Goal: Task Accomplishment & Management: Complete application form

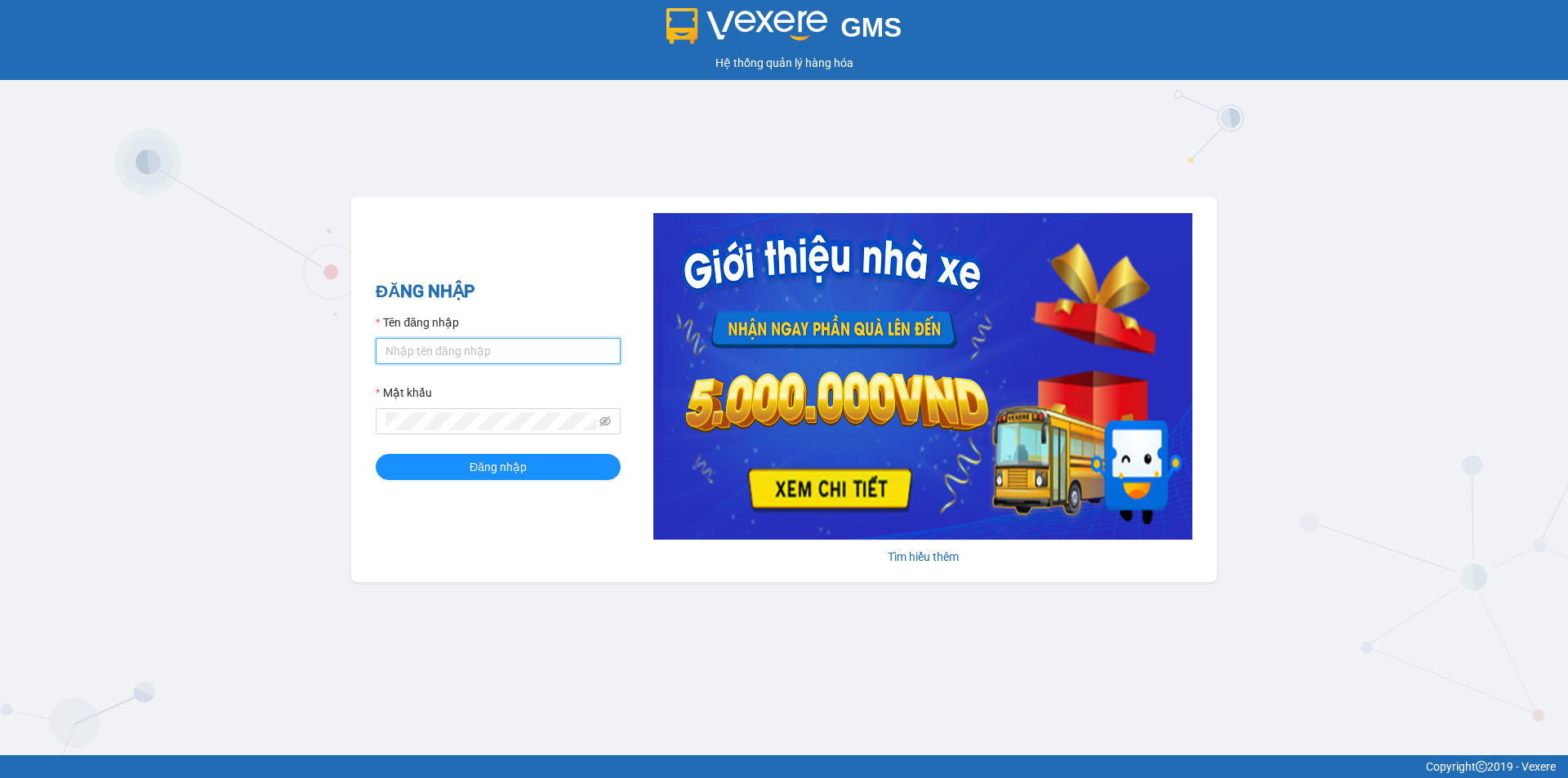
click at [470, 360] on input "Tên đăng nhập" at bounding box center [497, 351] width 245 height 26
type input "nvquoc.hhg"
click at [375, 453] on button "Đăng nhập" at bounding box center [497, 466] width 245 height 26
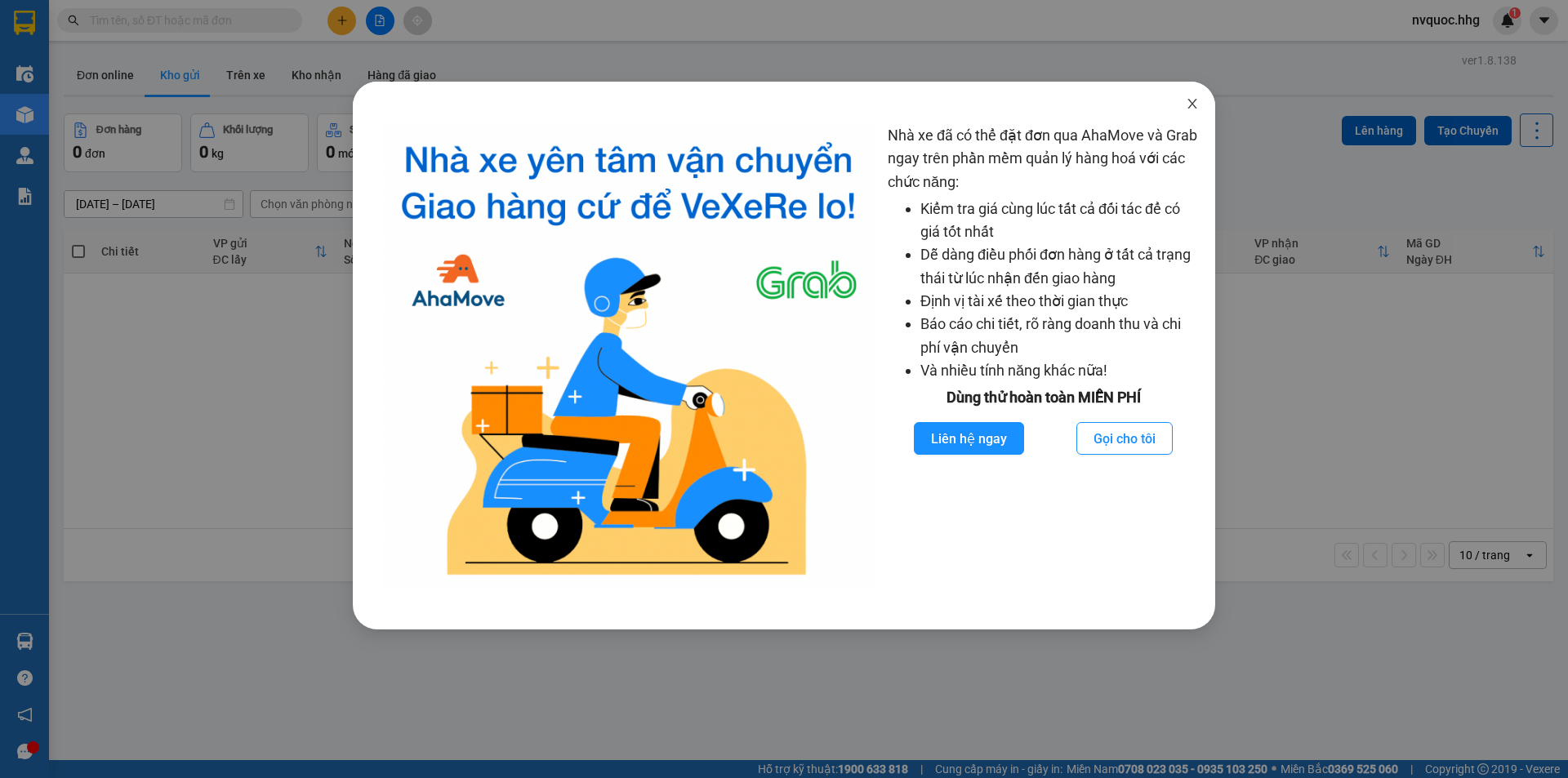
click at [1190, 106] on icon "close" at bounding box center [1192, 103] width 9 height 10
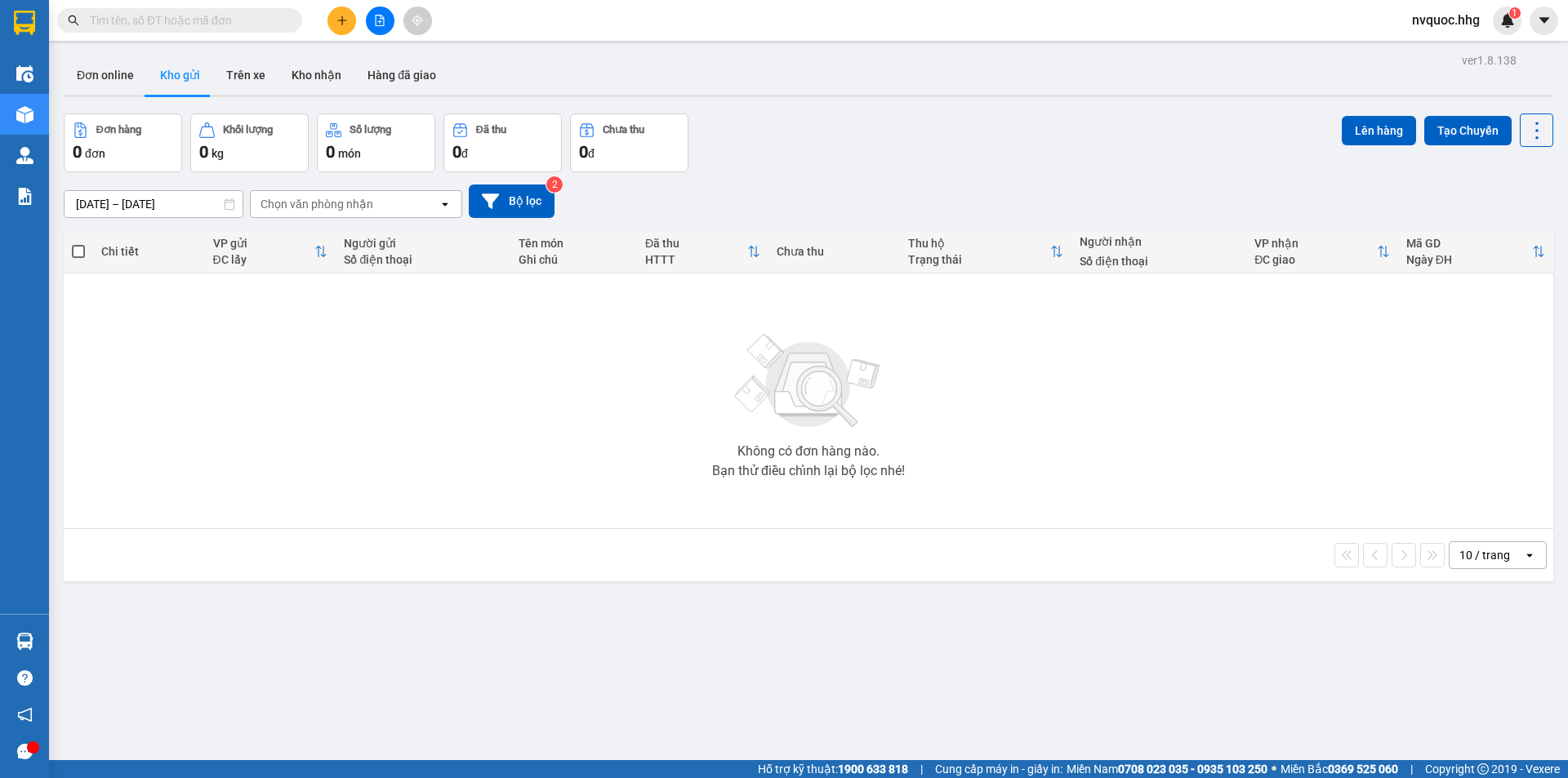
click at [195, 28] on input "text" at bounding box center [185, 20] width 192 height 18
click at [196, 27] on input "text" at bounding box center [185, 20] width 192 height 18
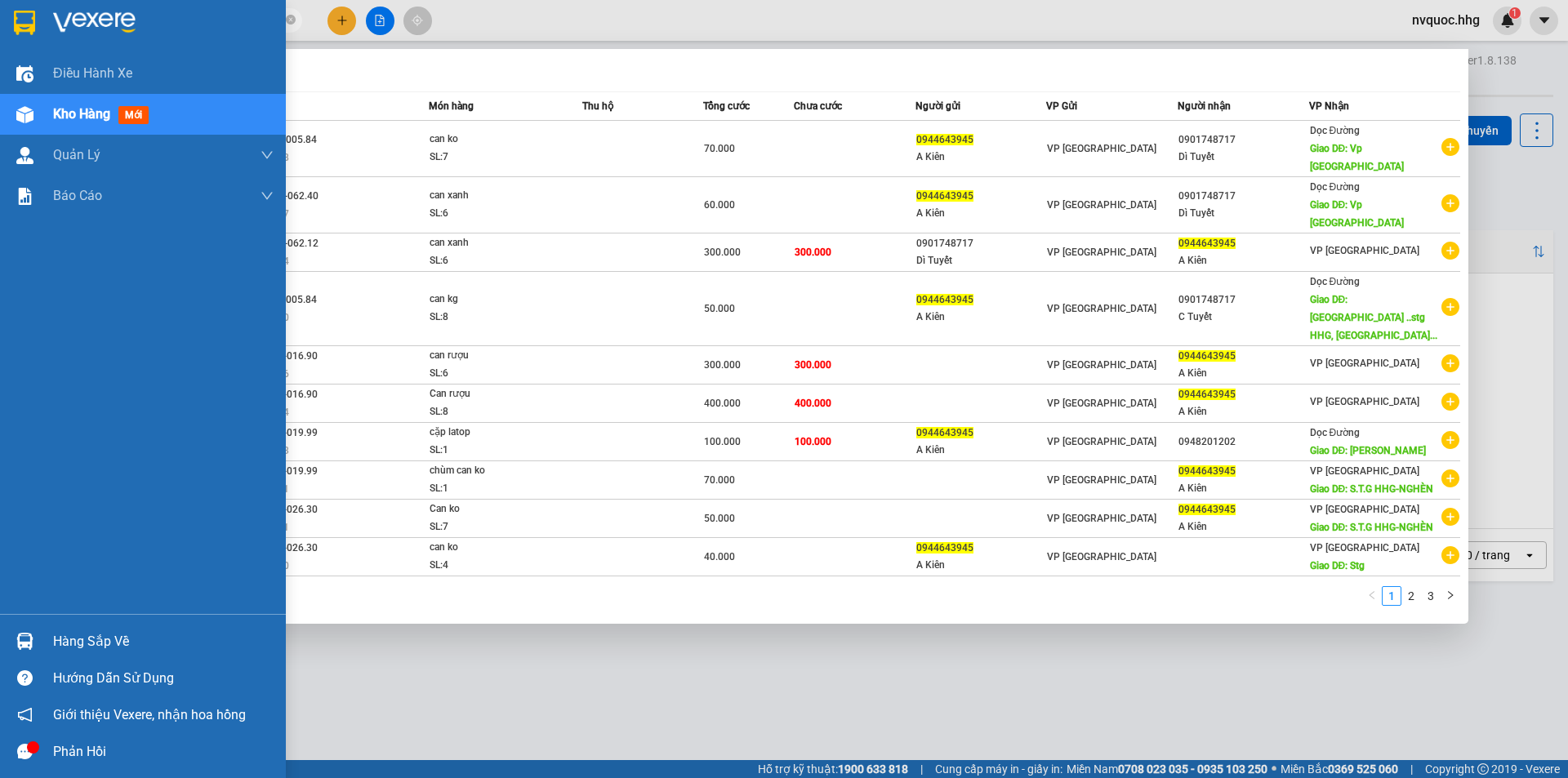
drag, startPoint x: 171, startPoint y: 16, endPoint x: 0, endPoint y: 42, distance: 173.0
click at [0, 42] on section "Kết quả tìm kiếm ( 21 ) Bộ lọc Mã ĐH Trạng thái Món hàng Thu hộ Tổng cước Chưa …" at bounding box center [784, 389] width 1568 height 778
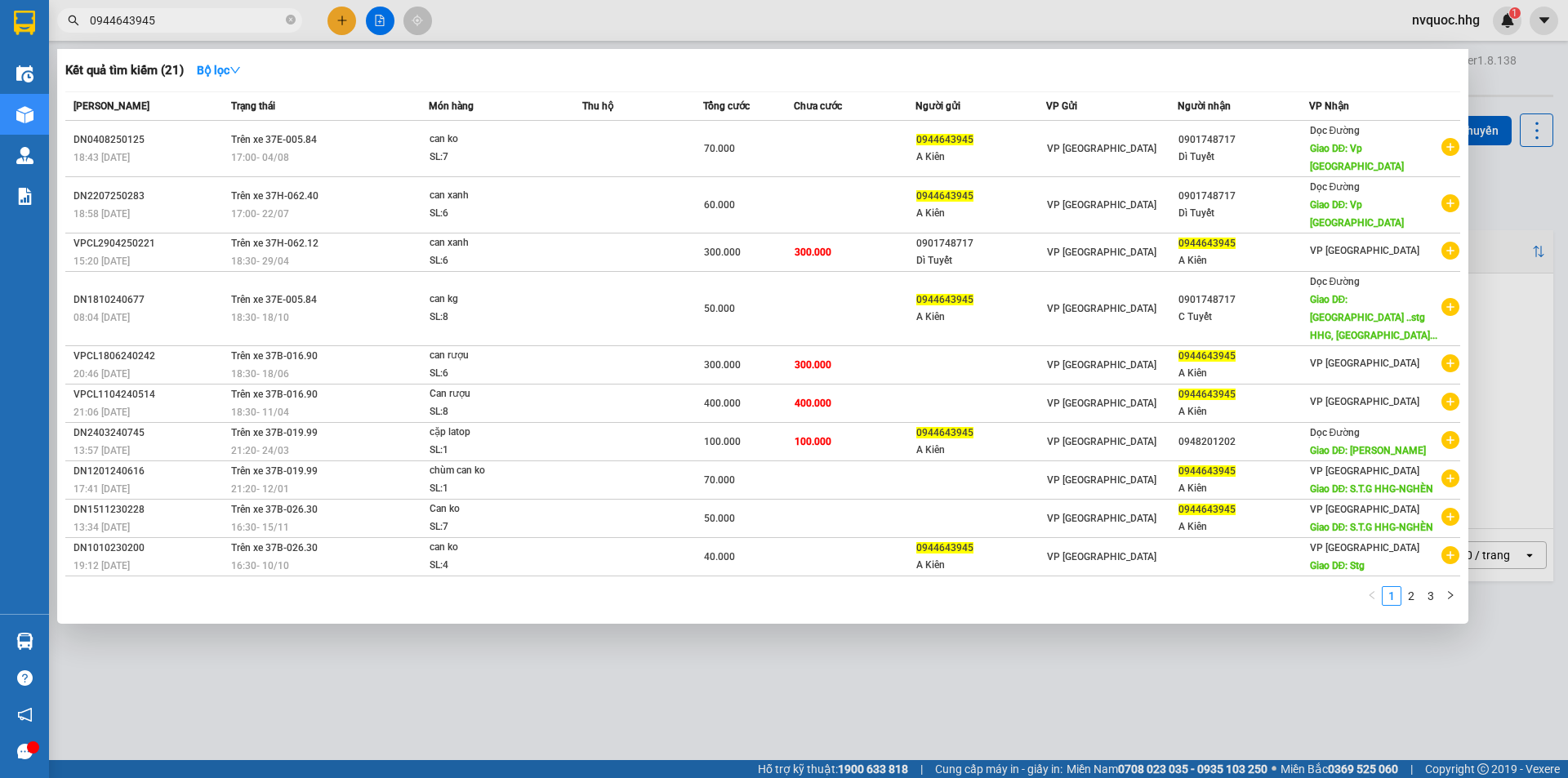
type input "0944643945"
click at [344, 23] on div at bounding box center [784, 389] width 1568 height 778
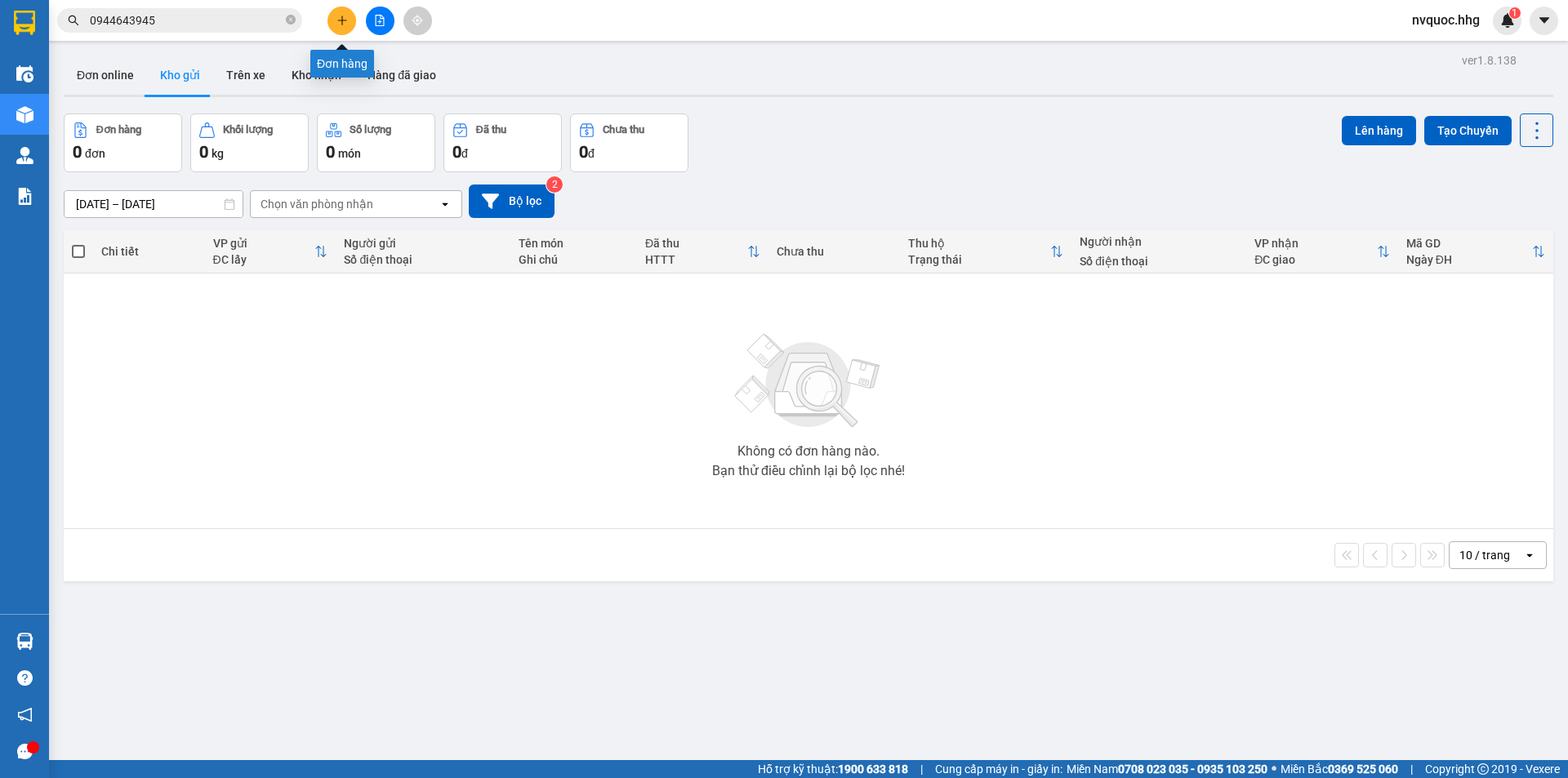
click at [347, 20] on icon "plus" at bounding box center [341, 20] width 11 height 11
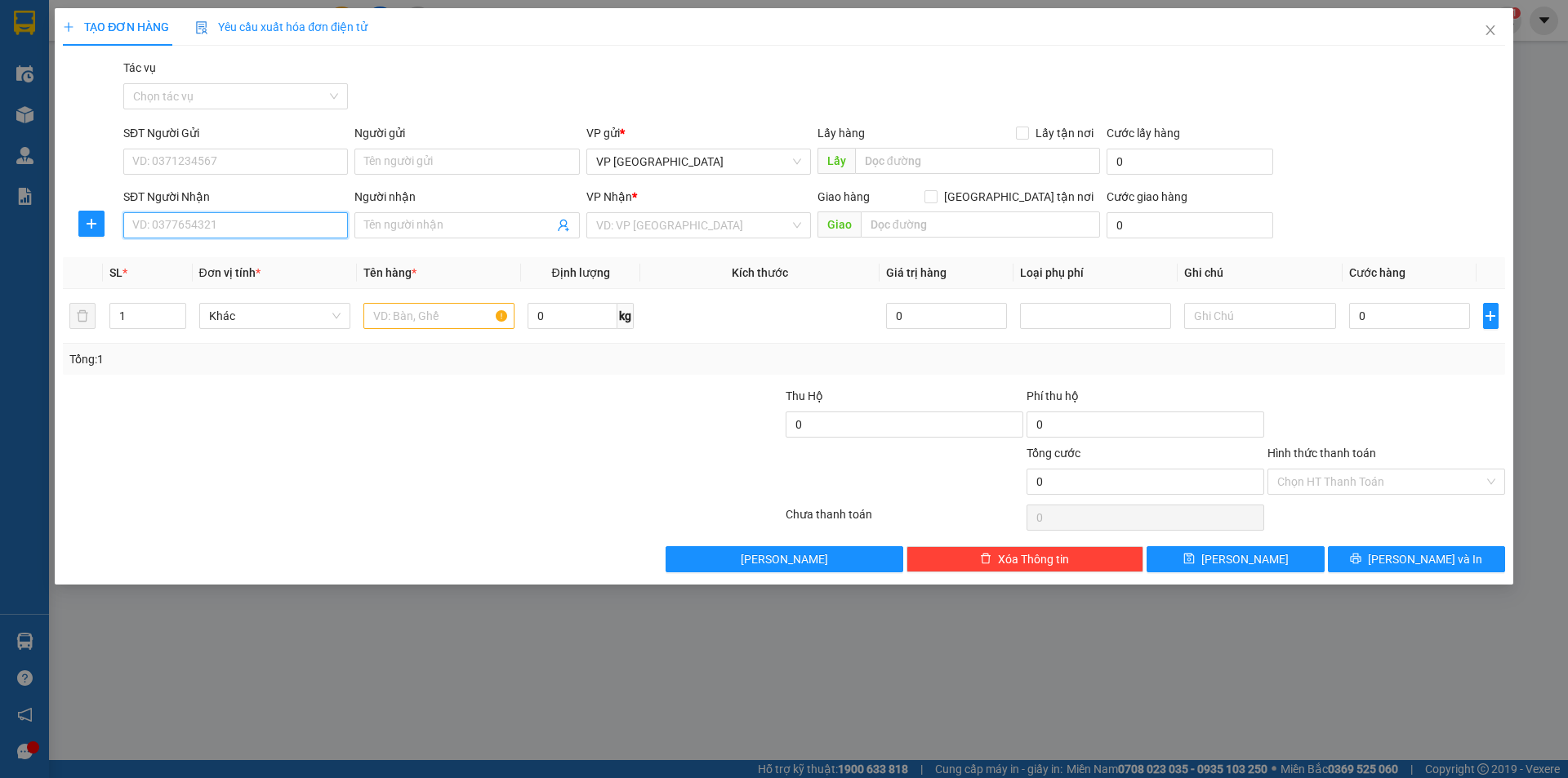
click at [207, 223] on input "SĐT Người Nhận" at bounding box center [236, 225] width 225 height 26
paste input "0944643945"
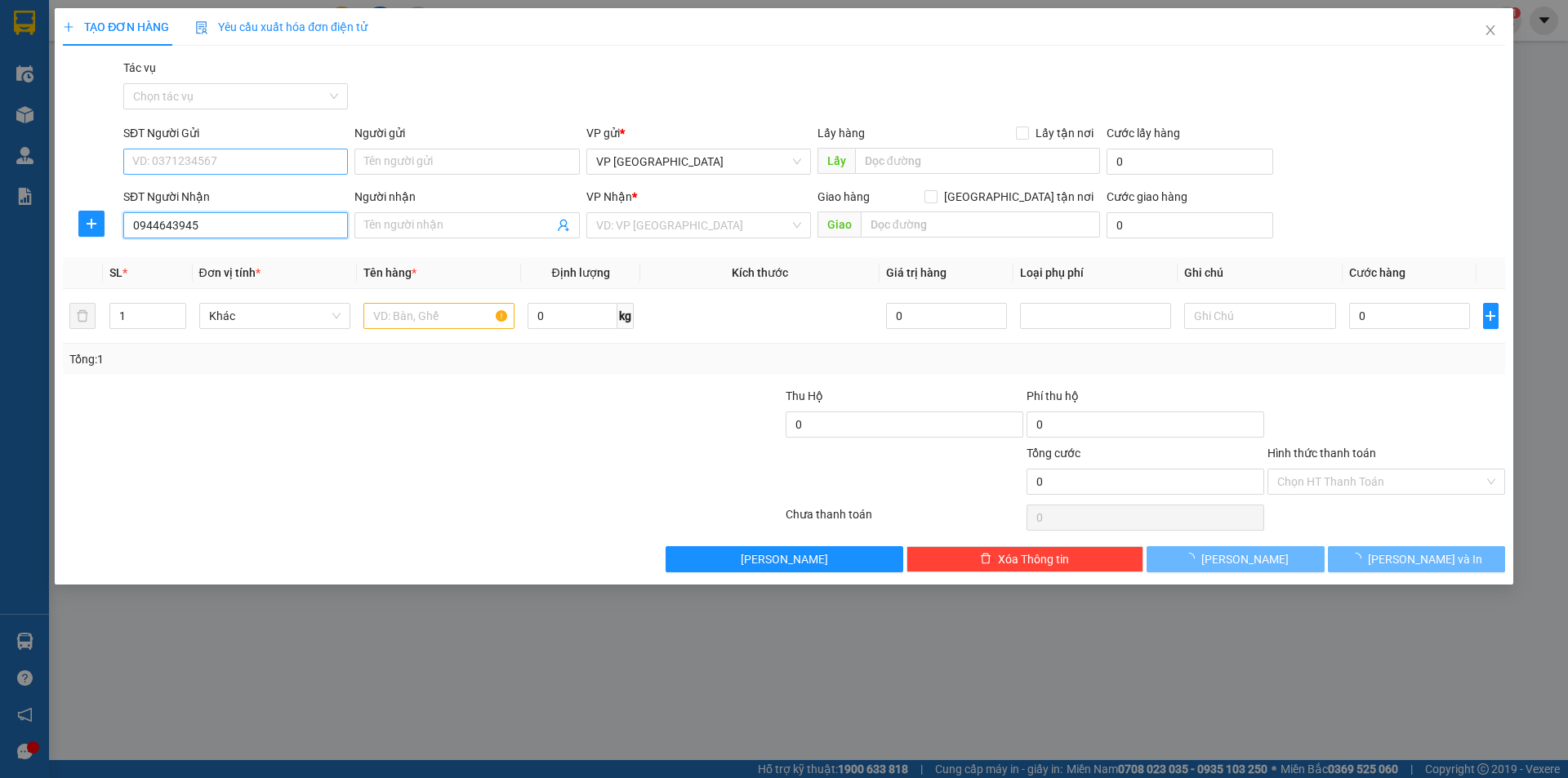
type input "0944643945"
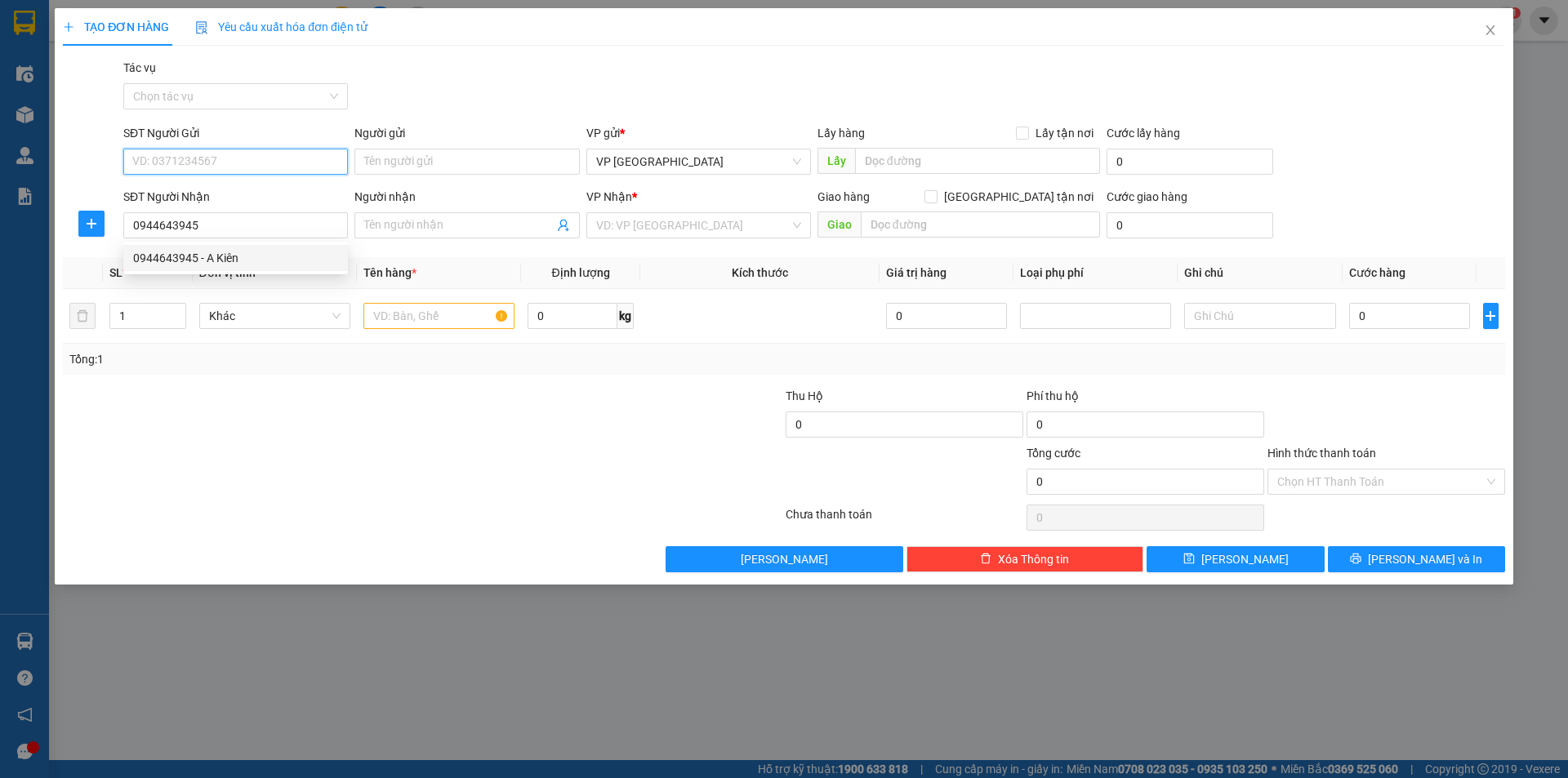
click at [278, 151] on input "SĐT Người Gửi" at bounding box center [236, 162] width 225 height 26
click at [124, 392] on div at bounding box center [301, 415] width 481 height 57
click at [260, 218] on input "0944643945" at bounding box center [236, 225] width 225 height 26
click at [243, 259] on div "0944643945 - A Kiên" at bounding box center [235, 258] width 205 height 18
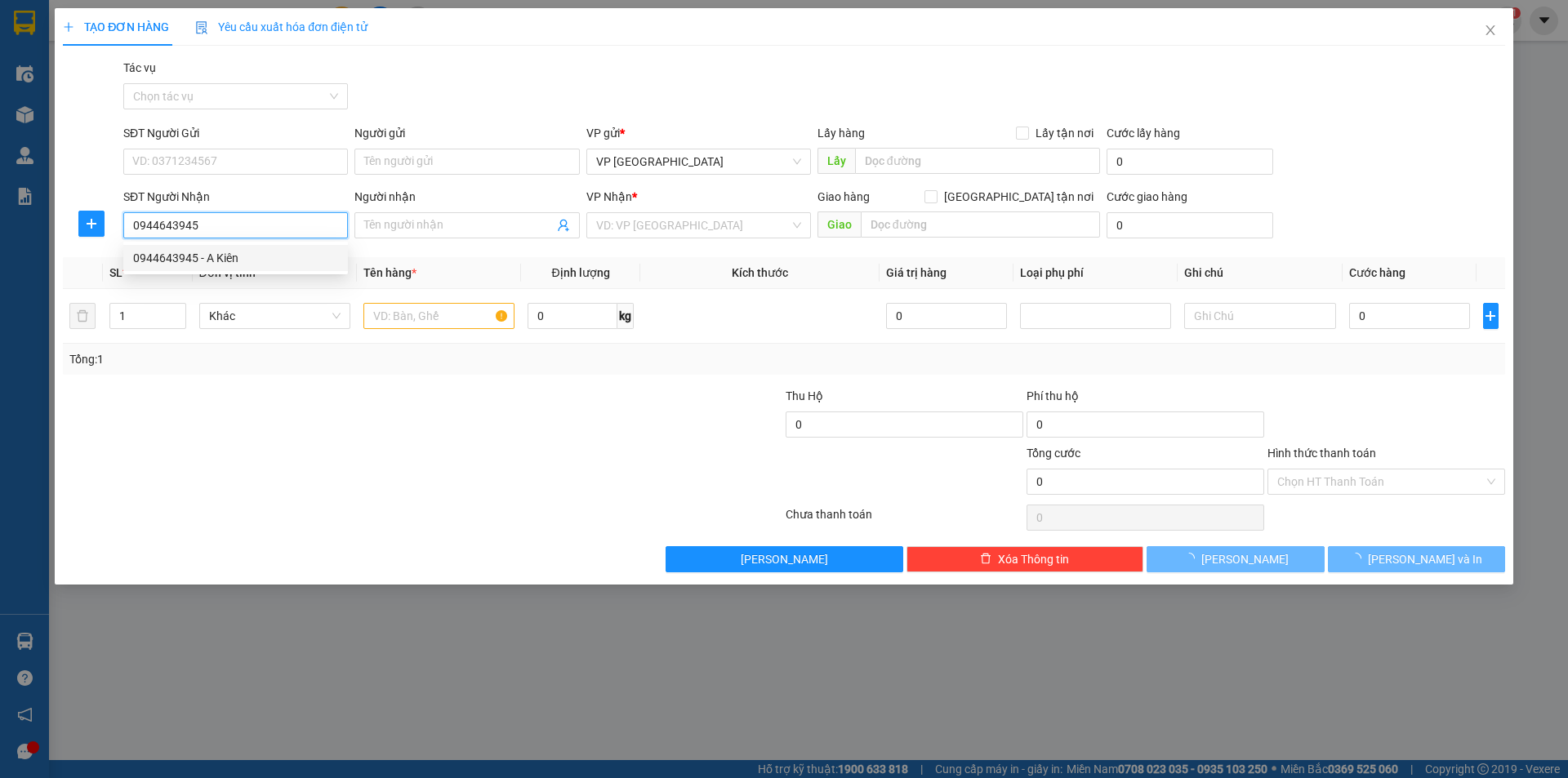
type input "A Kiên"
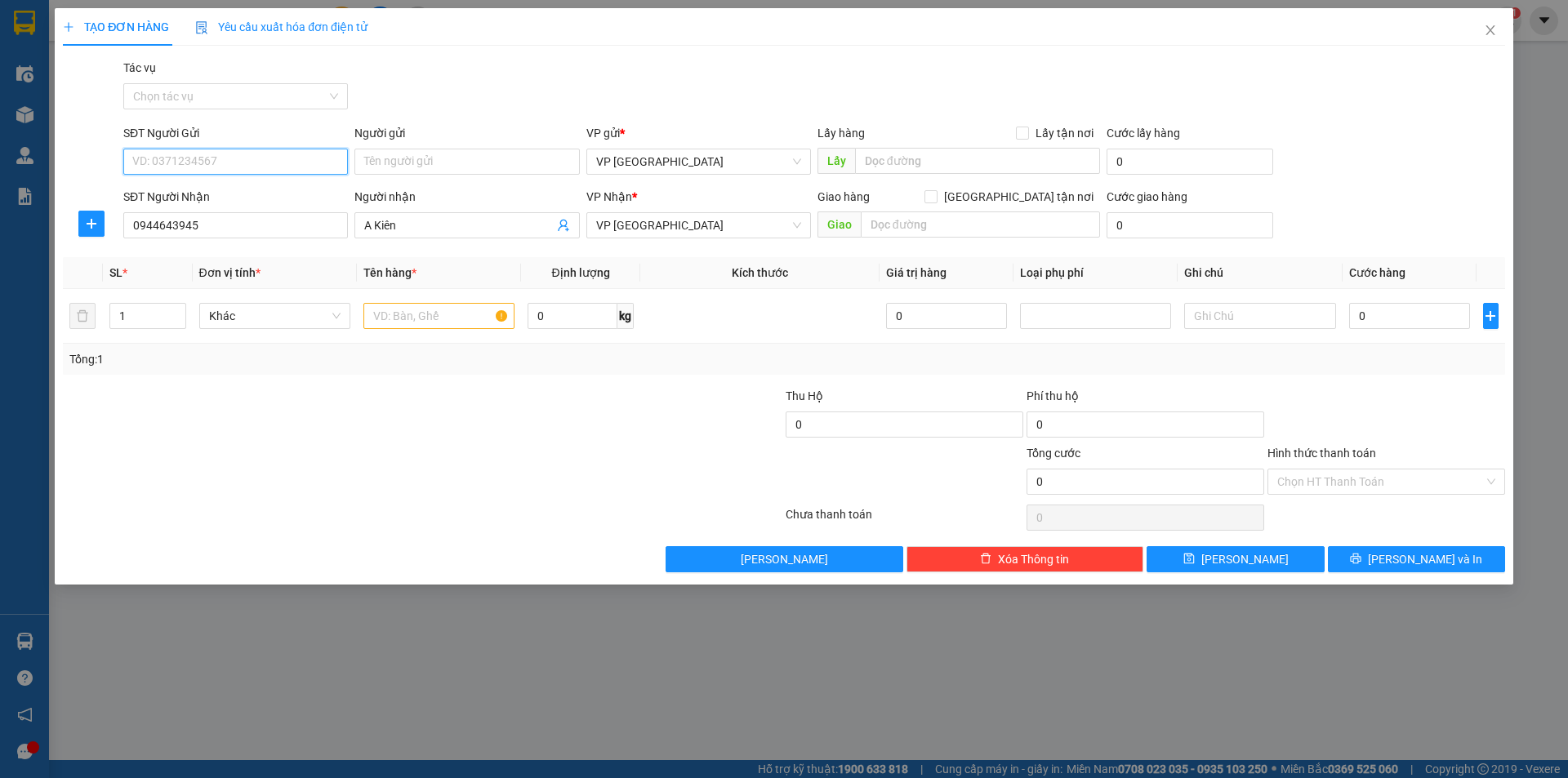
click at [247, 163] on input "SĐT Người Gửi" at bounding box center [236, 162] width 225 height 26
click at [261, 191] on div "0359323568" at bounding box center [235, 194] width 205 height 18
type input "0359323568"
click at [467, 323] on input "text" at bounding box center [438, 316] width 151 height 26
type input "can rượu"
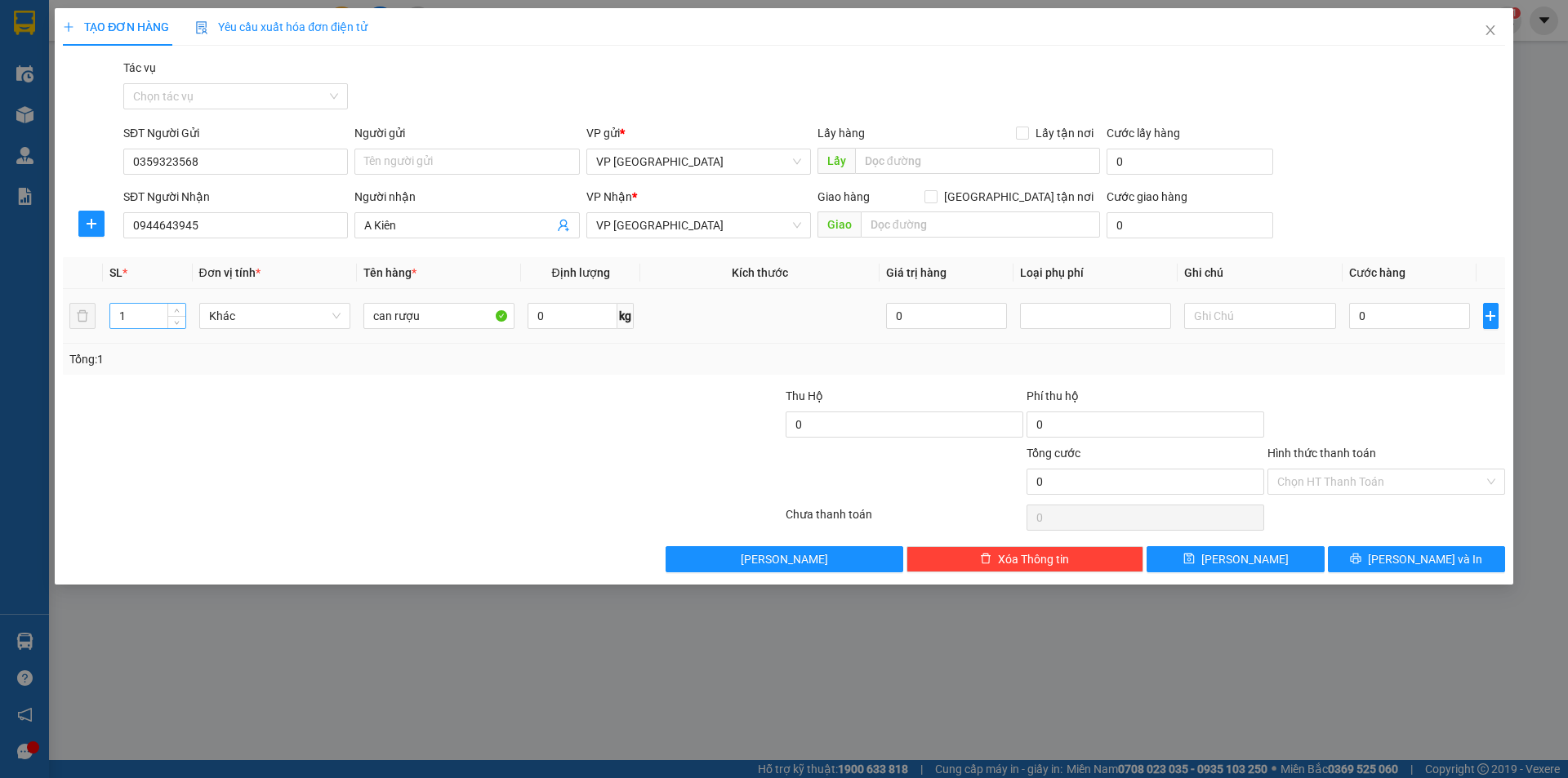
click at [144, 323] on input "1" at bounding box center [148, 316] width 75 height 24
click at [177, 308] on span "up" at bounding box center [177, 312] width 10 height 10
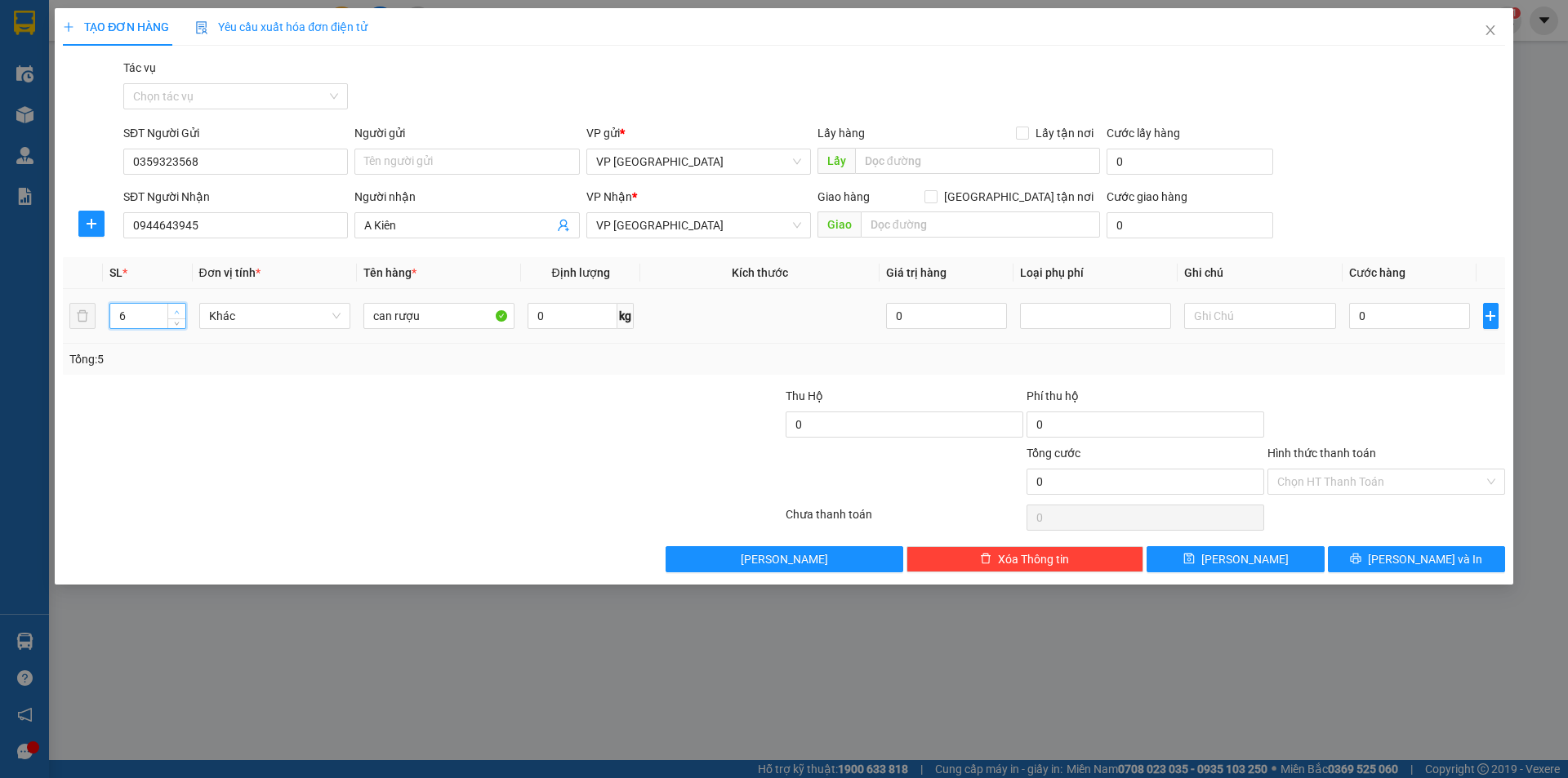
click at [177, 308] on span "up" at bounding box center [177, 312] width 10 height 10
type input "7"
click at [177, 308] on span "up" at bounding box center [177, 312] width 10 height 10
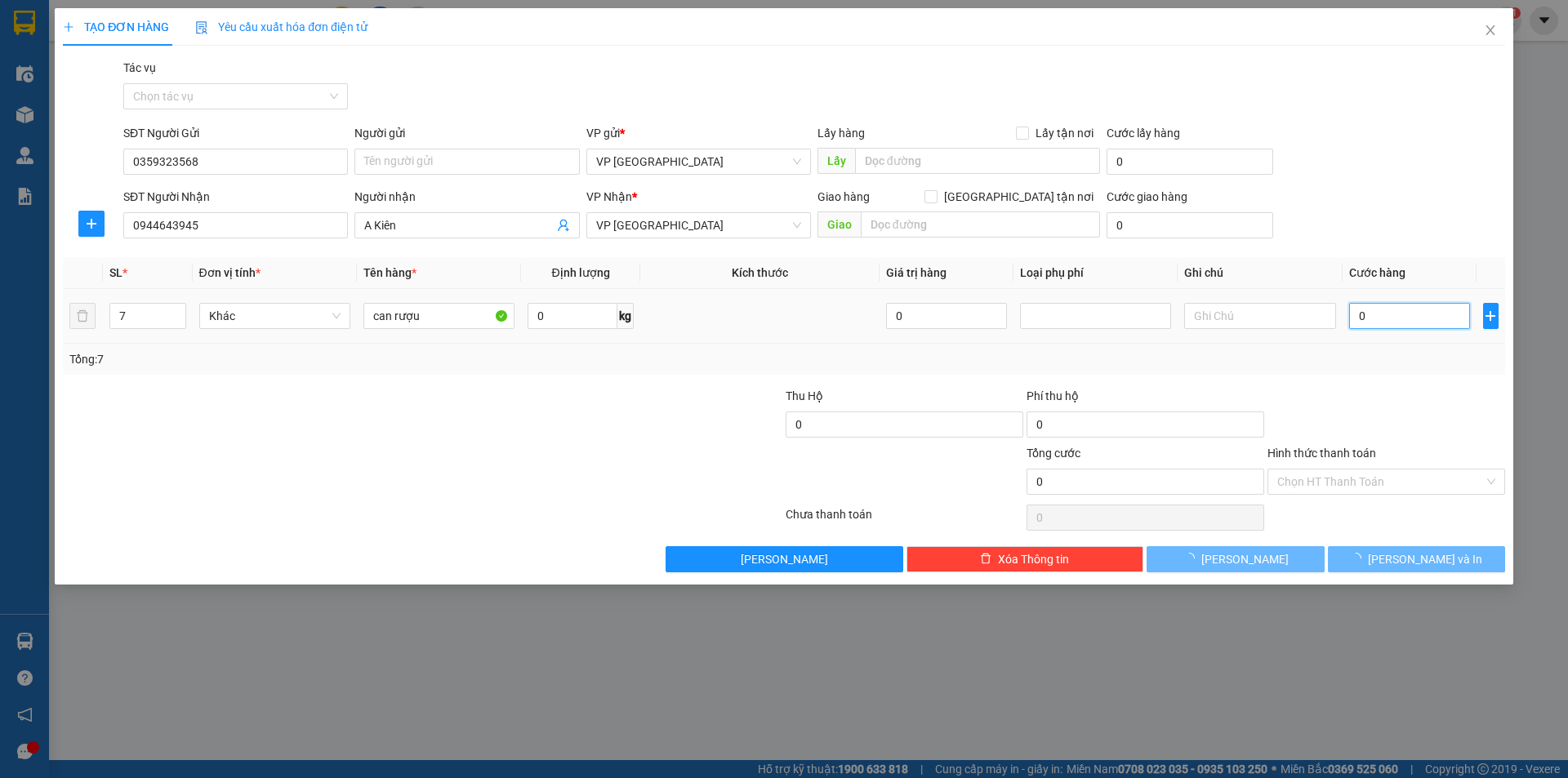
click at [1416, 317] on input "0" at bounding box center [1410, 316] width 122 height 26
type input "3"
type input "35"
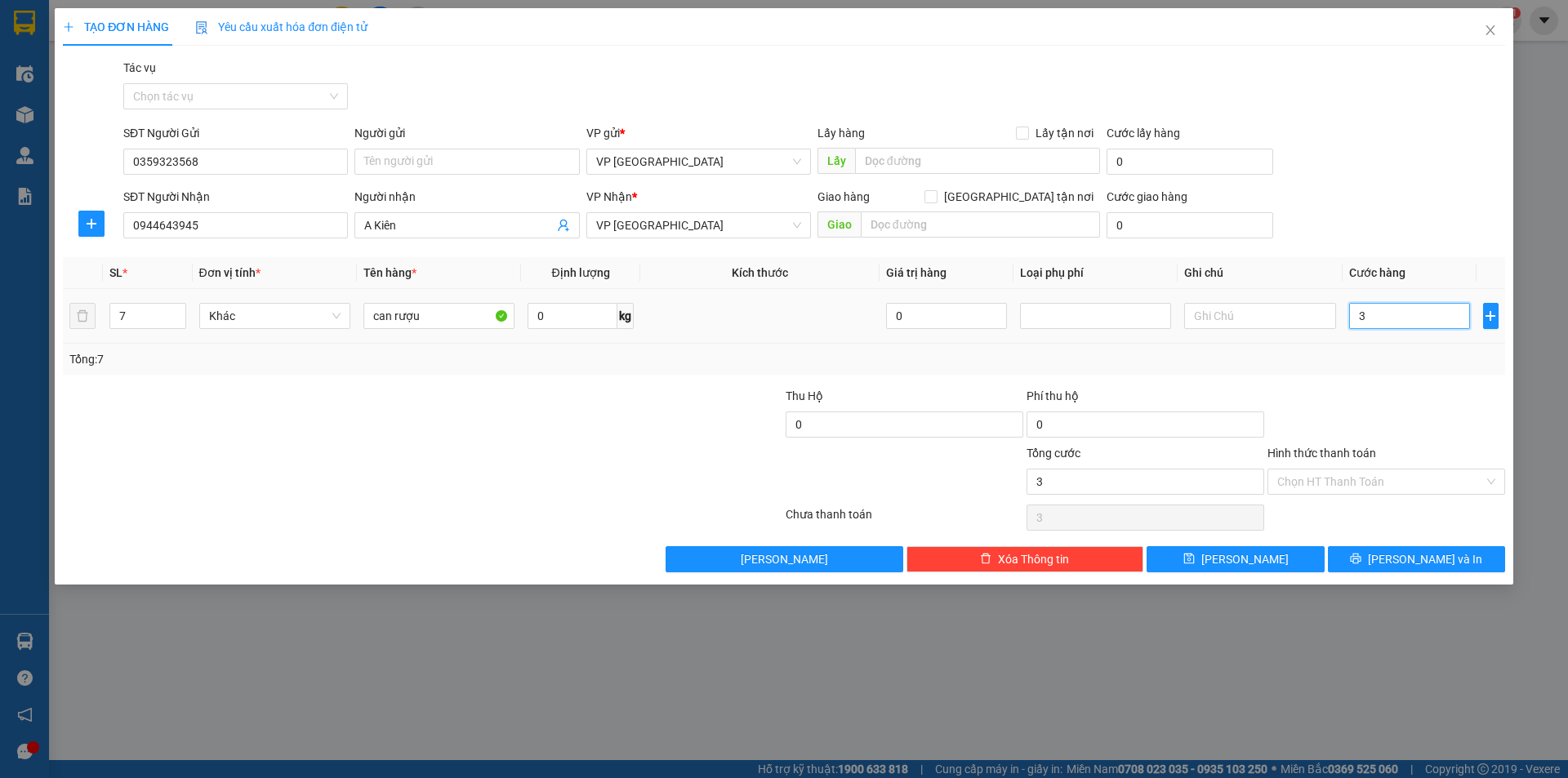
type input "35"
type input "350"
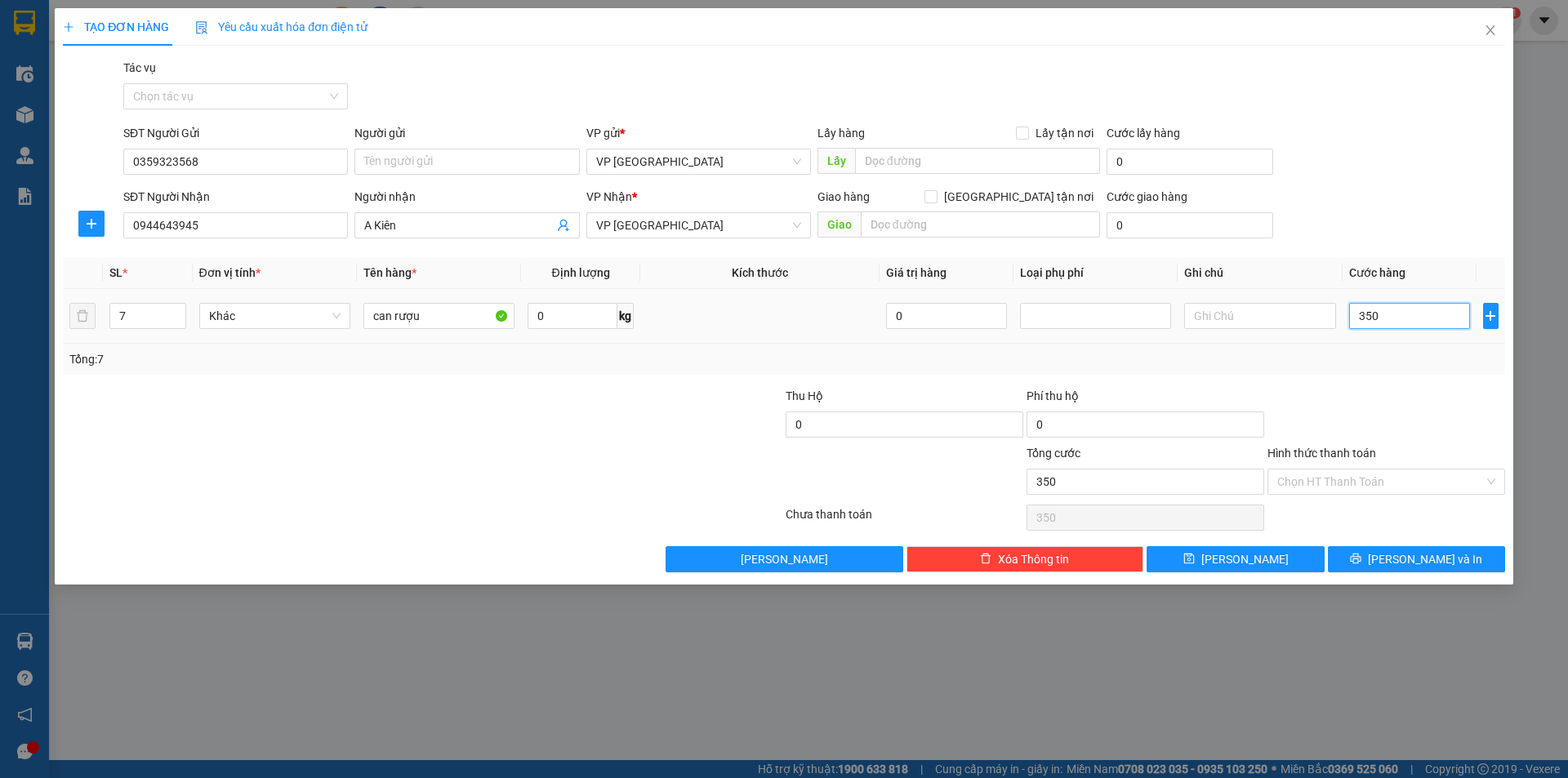
type input "3.500"
type input "35.000"
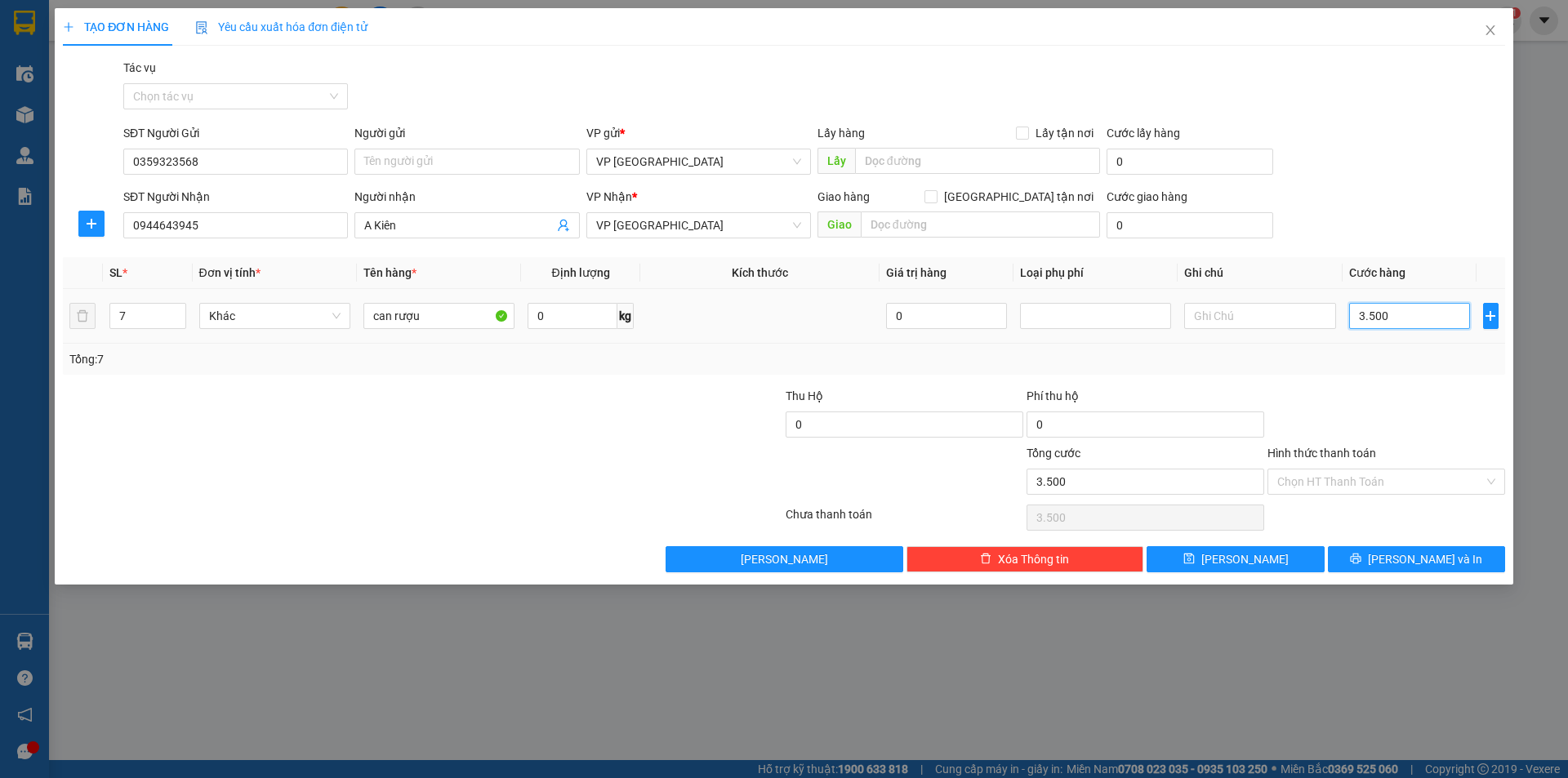
type input "35.000"
type input "350.000"
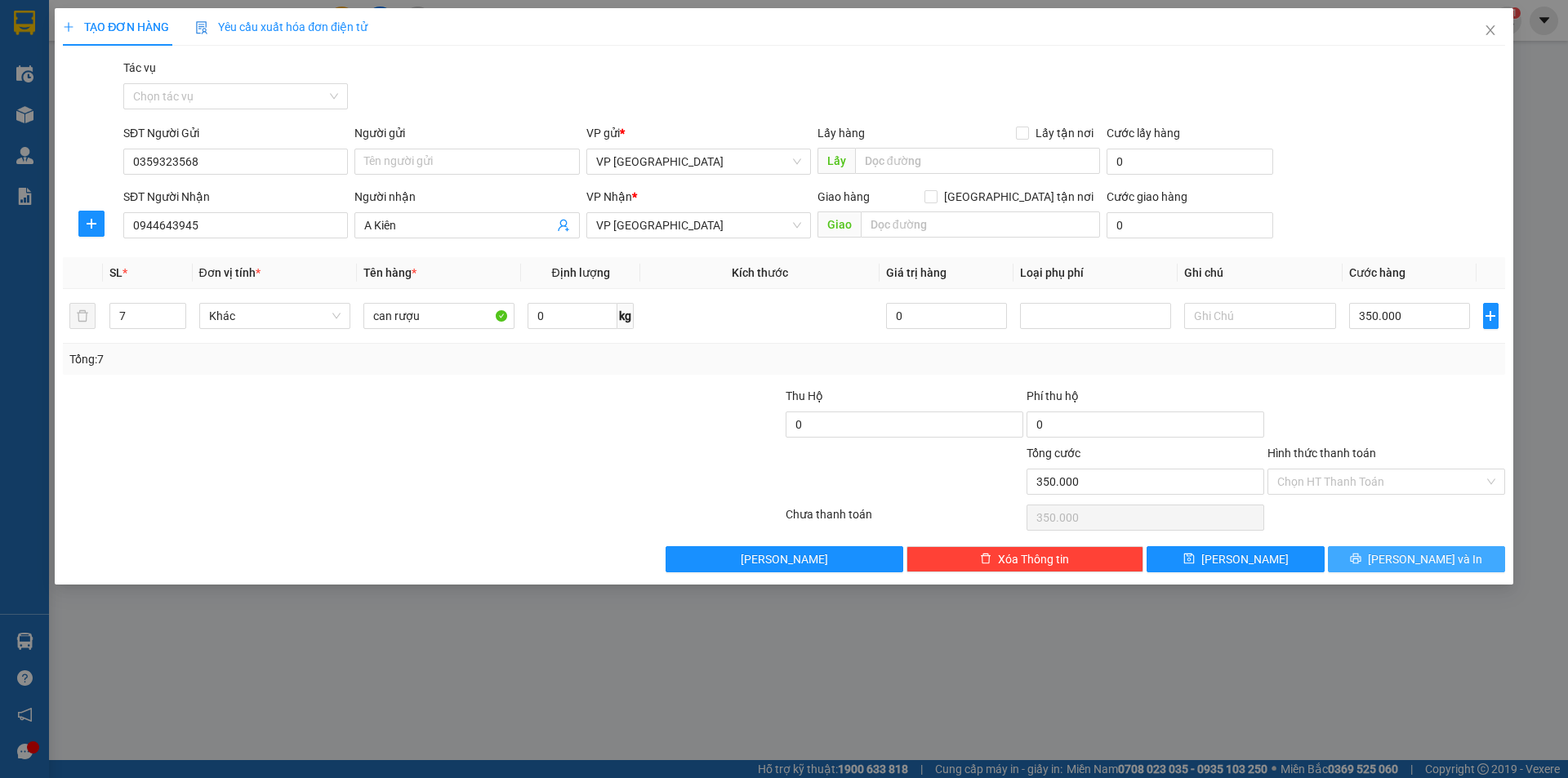
click at [1437, 566] on span "[PERSON_NAME] và In" at bounding box center [1424, 559] width 114 height 18
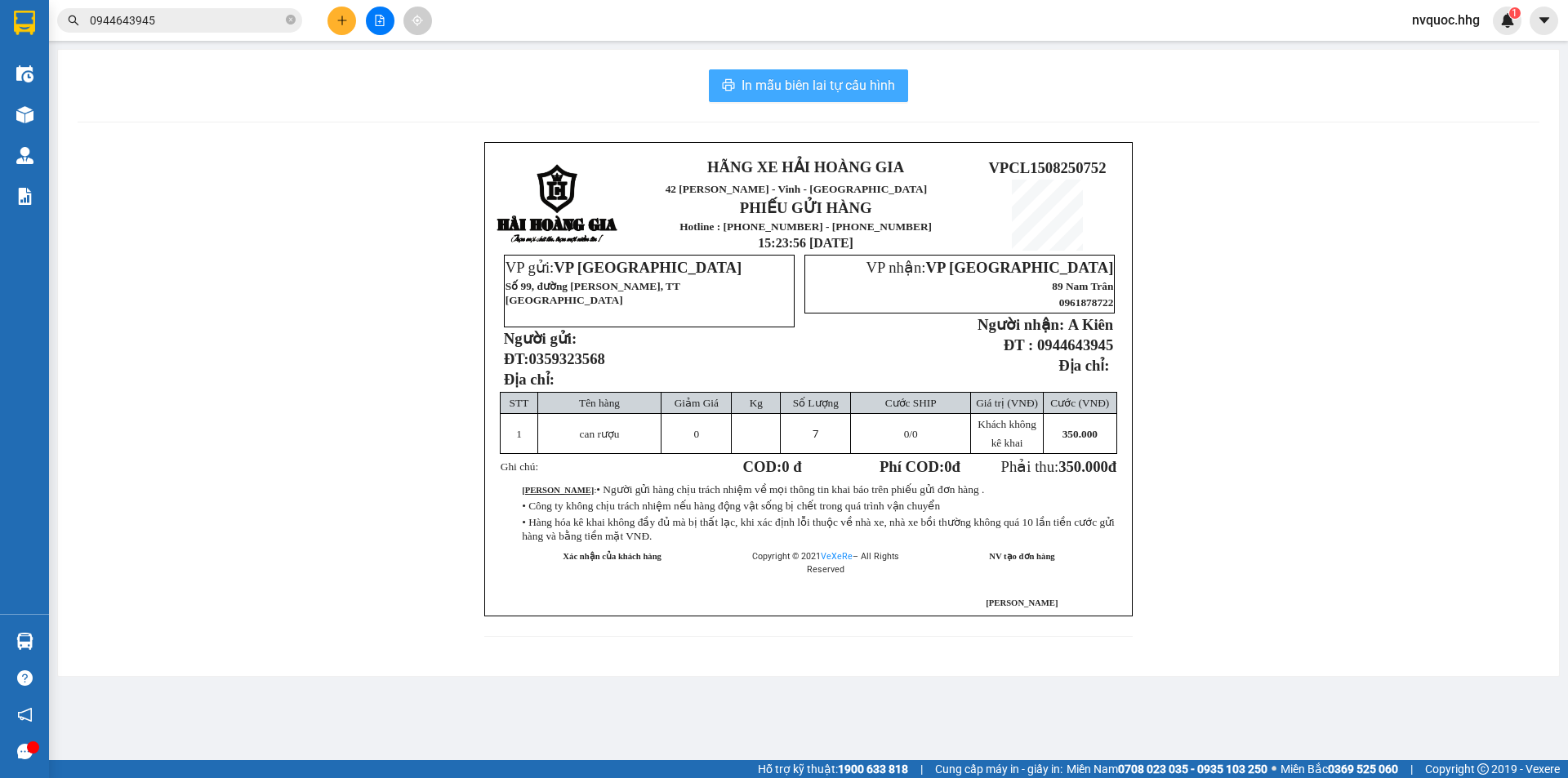
click at [878, 90] on span "In mẫu biên lai tự cấu hình" at bounding box center [818, 84] width 153 height 20
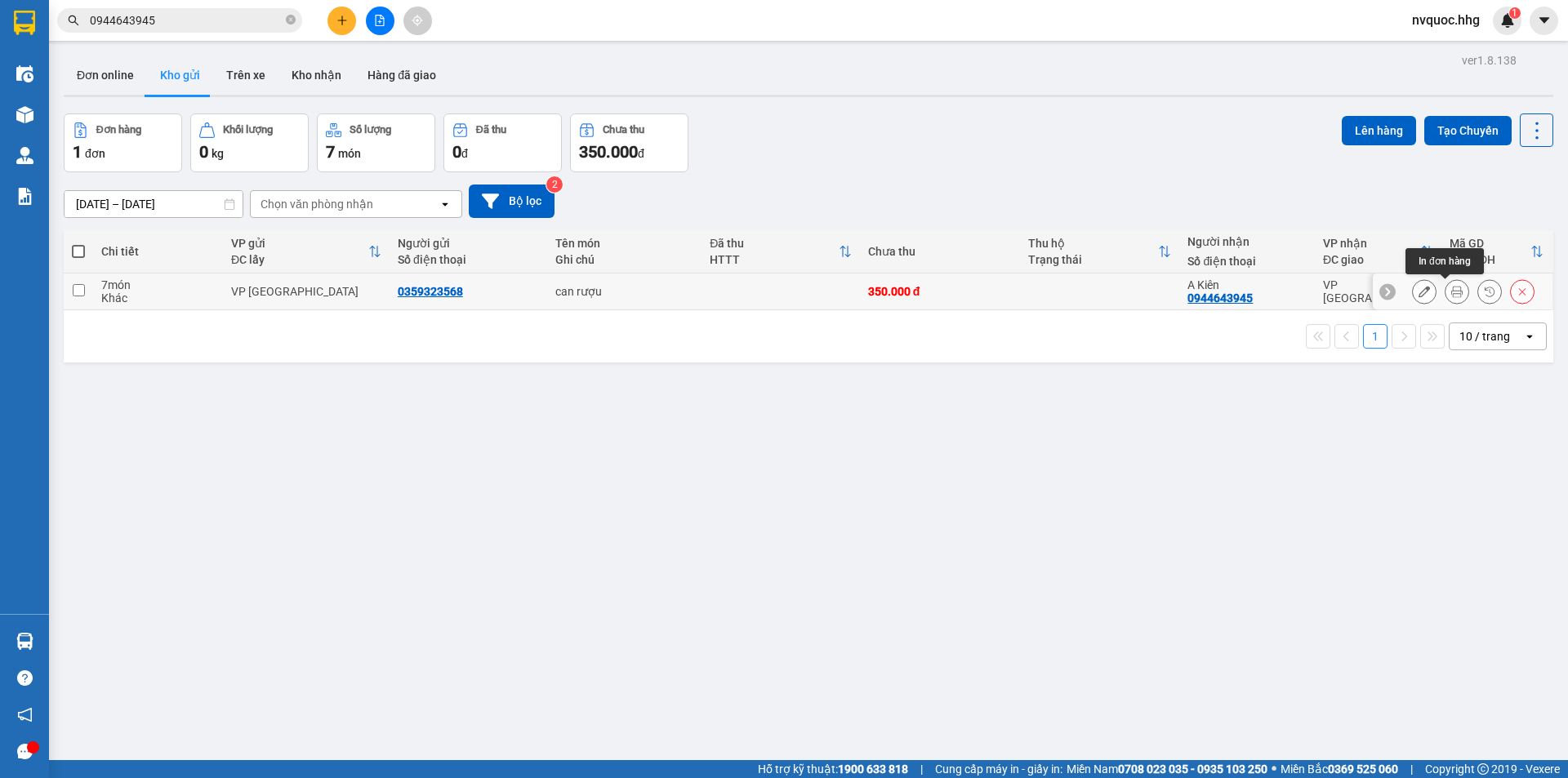
click at [1450, 290] on icon at bounding box center [1456, 291] width 11 height 11
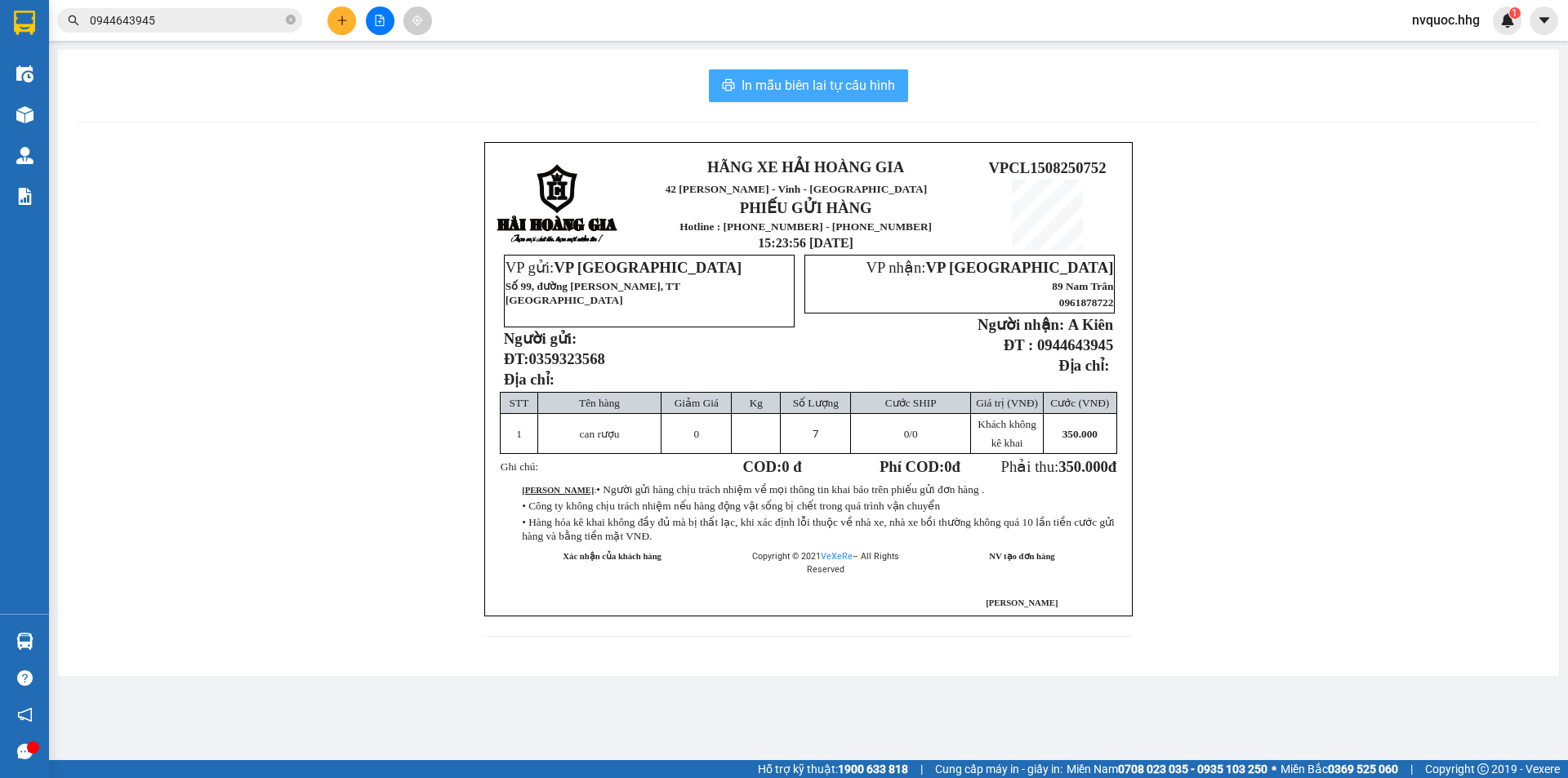
click at [847, 87] on span "In mẫu biên lai tự cấu hình" at bounding box center [818, 84] width 153 height 20
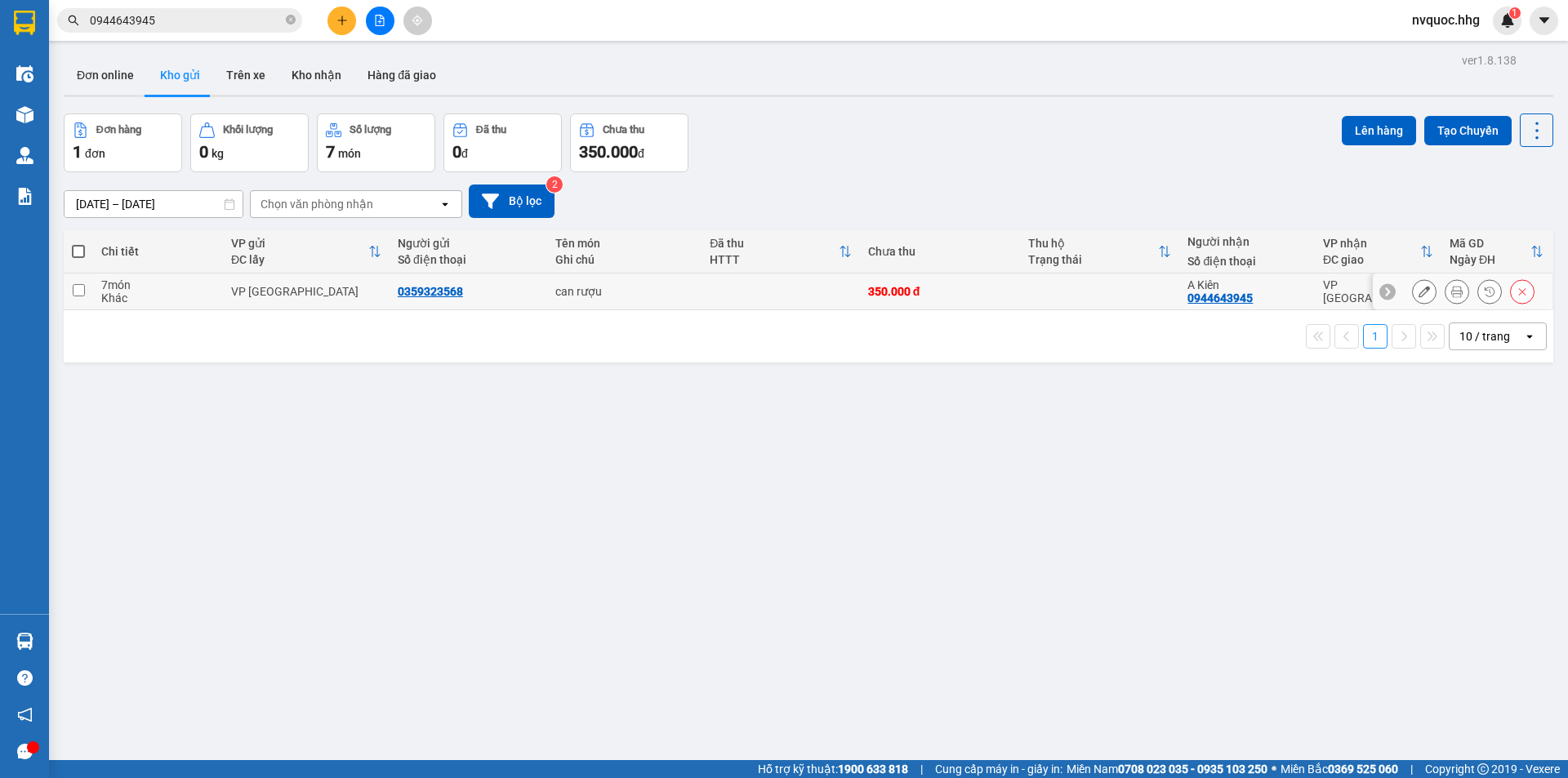
click at [1046, 295] on td at bounding box center [1100, 292] width 160 height 37
checkbox input "true"
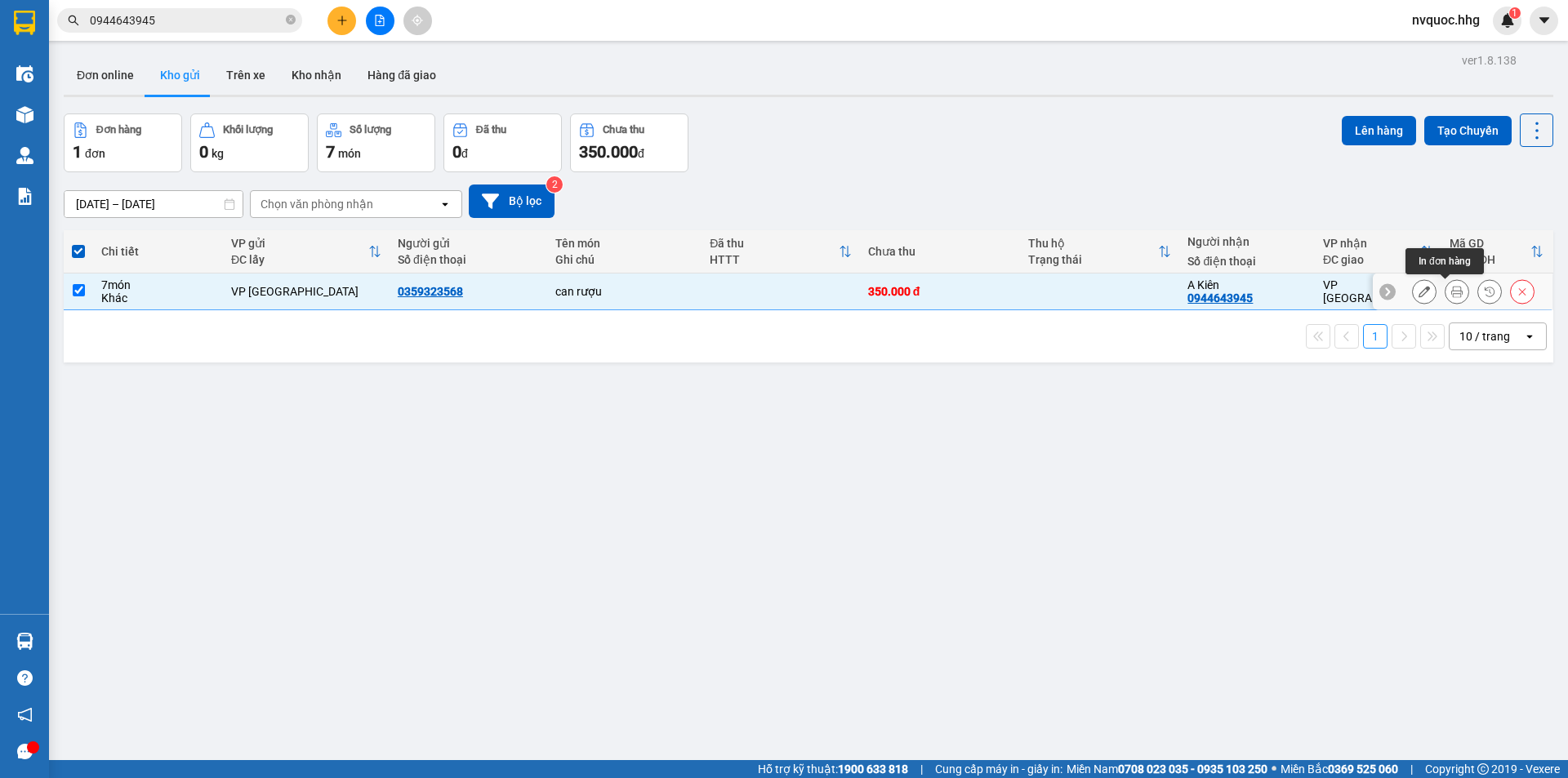
click at [1445, 293] on button at bounding box center [1457, 292] width 23 height 29
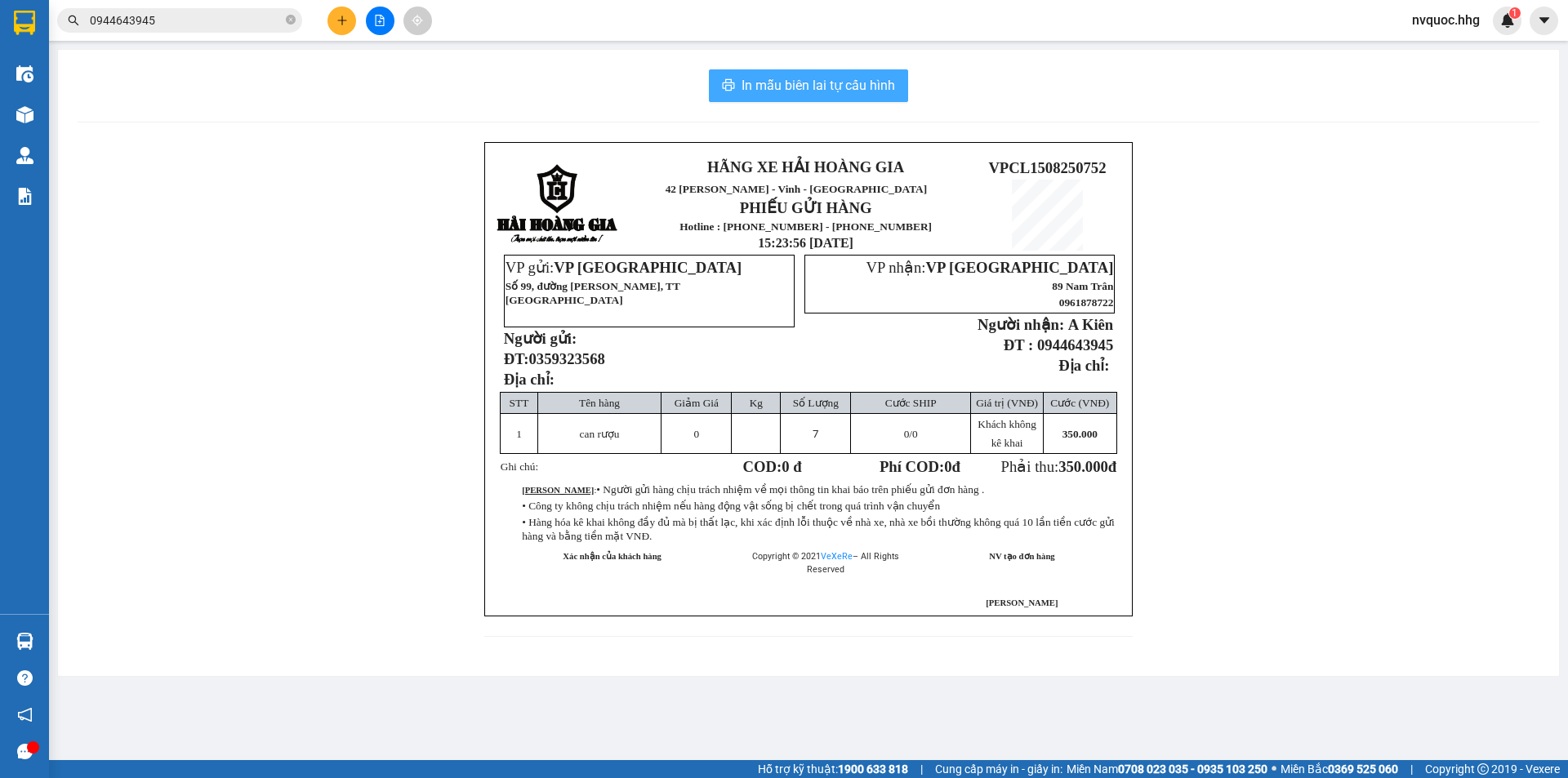
click at [838, 86] on span "In mẫu biên lai tự cấu hình" at bounding box center [818, 84] width 153 height 20
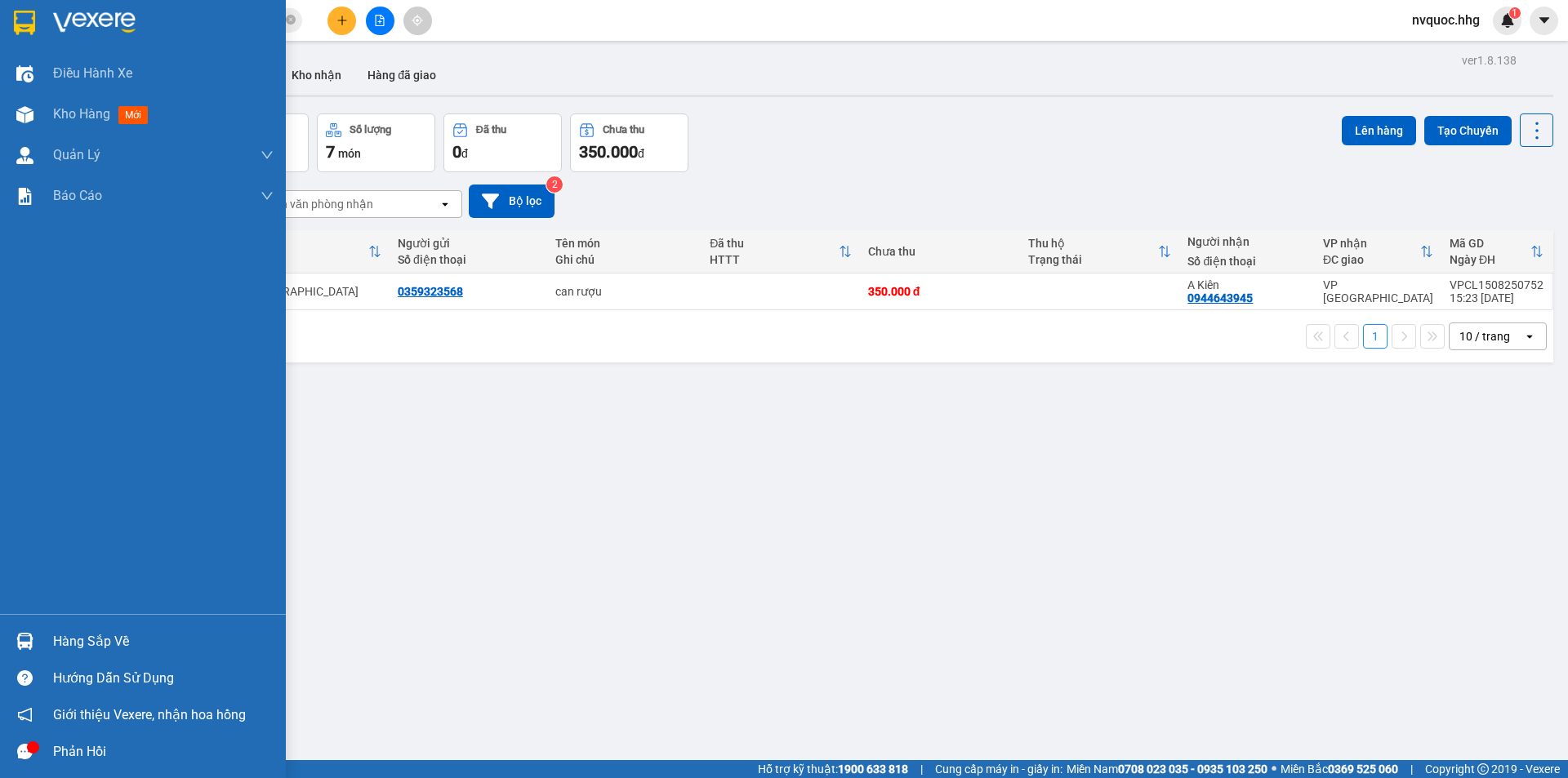
drag, startPoint x: 257, startPoint y: 611, endPoint x: 243, endPoint y: 611, distance: 14.0
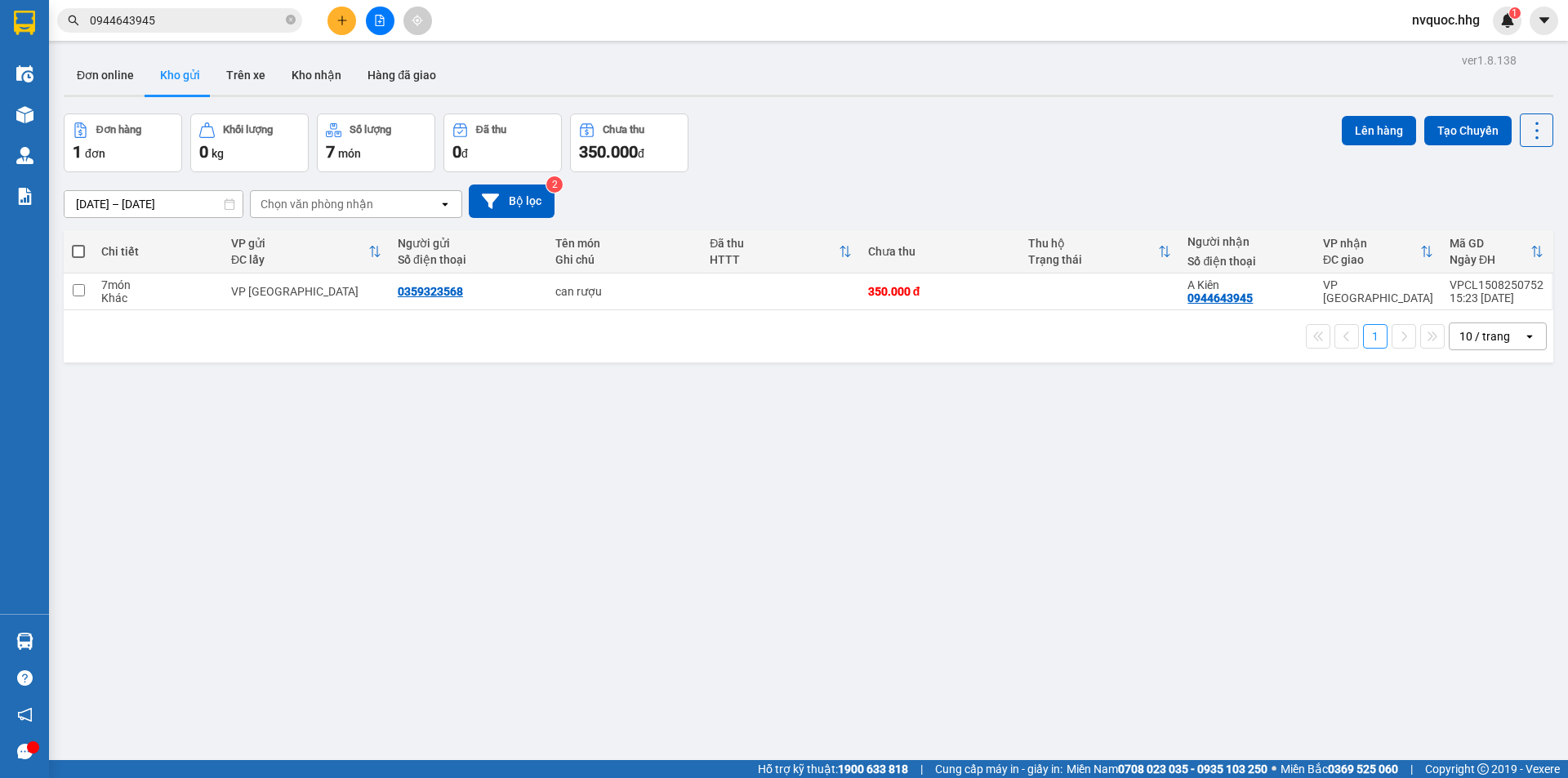
drag, startPoint x: 243, startPoint y: 611, endPoint x: 938, endPoint y: 574, distance: 696.0
click at [950, 580] on div "ver 1.8.138 Đơn online Kho gửi Trên xe Kho nhận Hàng đã giao Đơn hàng 1 đơn Khố…" at bounding box center [808, 438] width 1502 height 778
click at [1418, 296] on icon at bounding box center [1423, 291] width 11 height 11
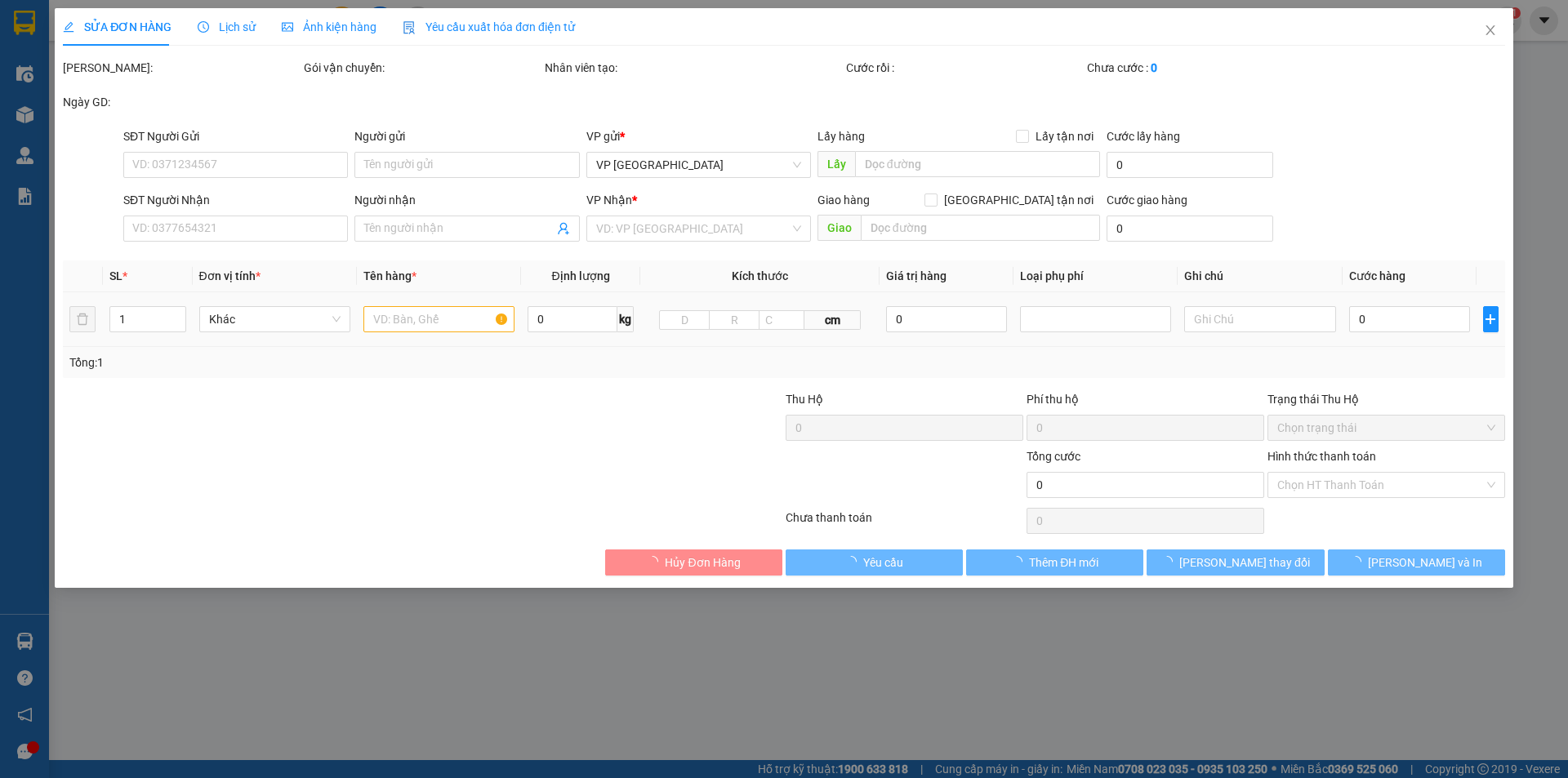
type input "0359323568"
type input "0944643945"
type input "A Kiên"
type input "350.000"
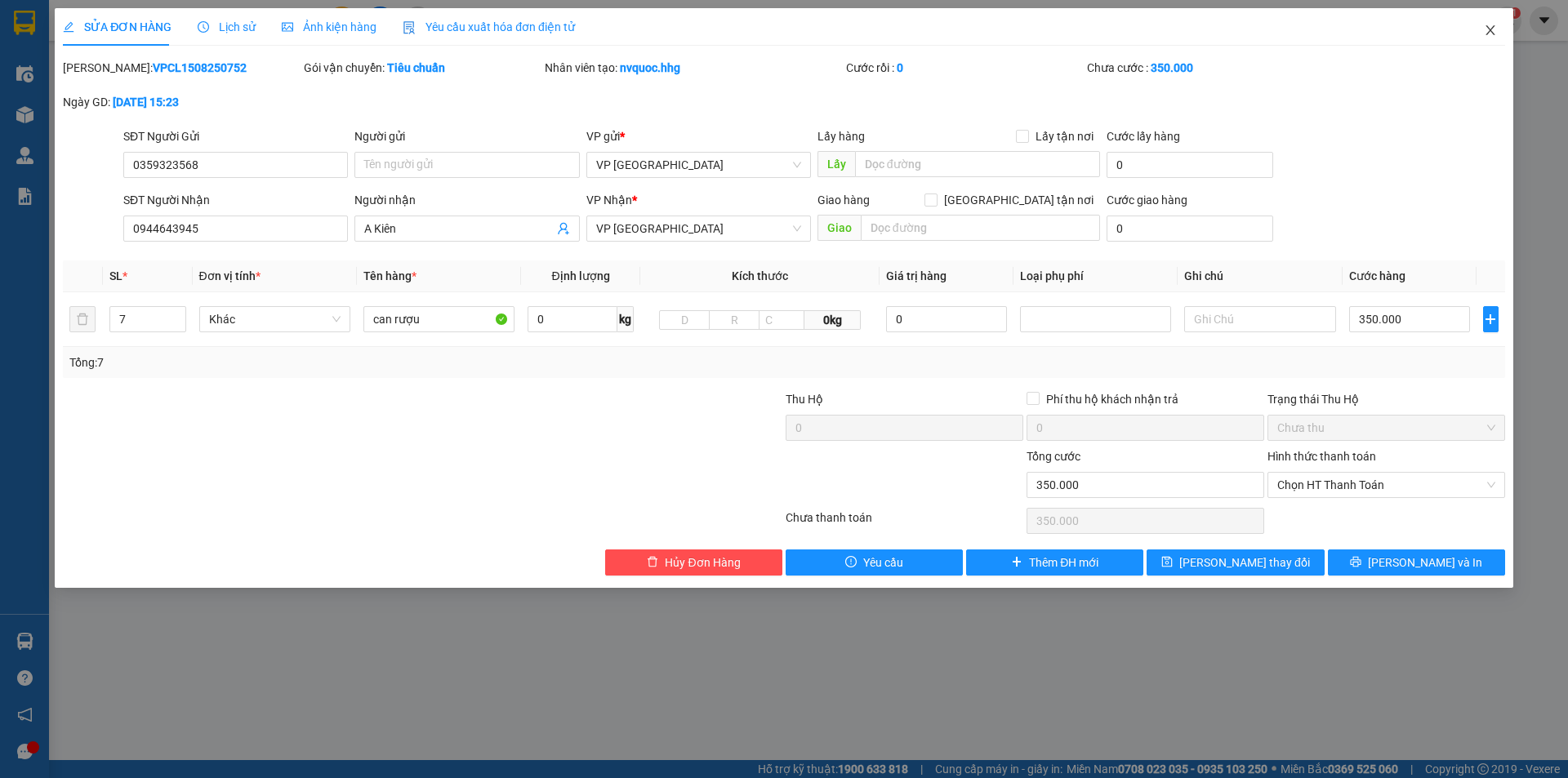
click at [1492, 33] on icon "close" at bounding box center [1490, 30] width 9 height 10
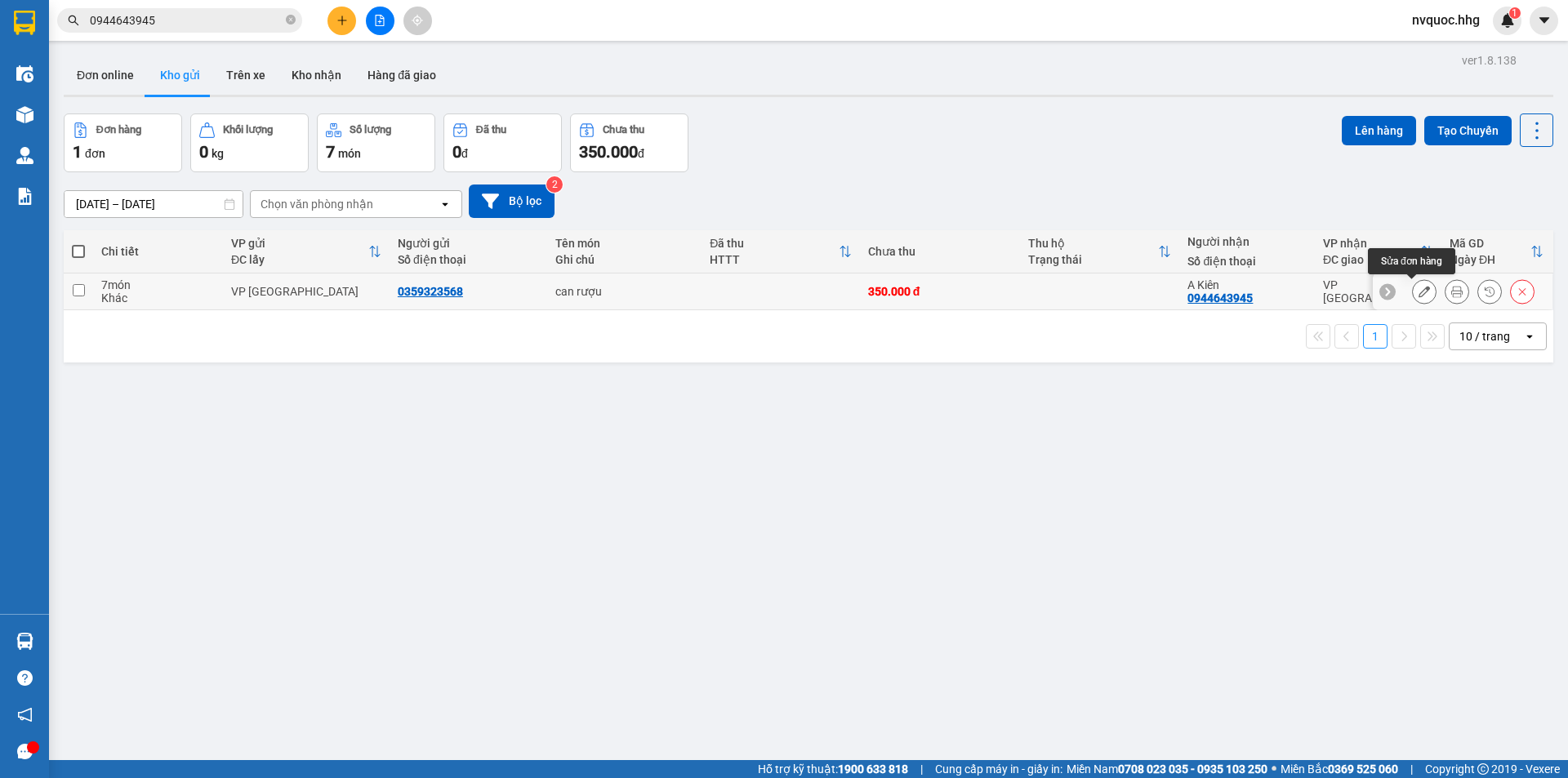
click at [1450, 289] on icon at bounding box center [1456, 291] width 11 height 11
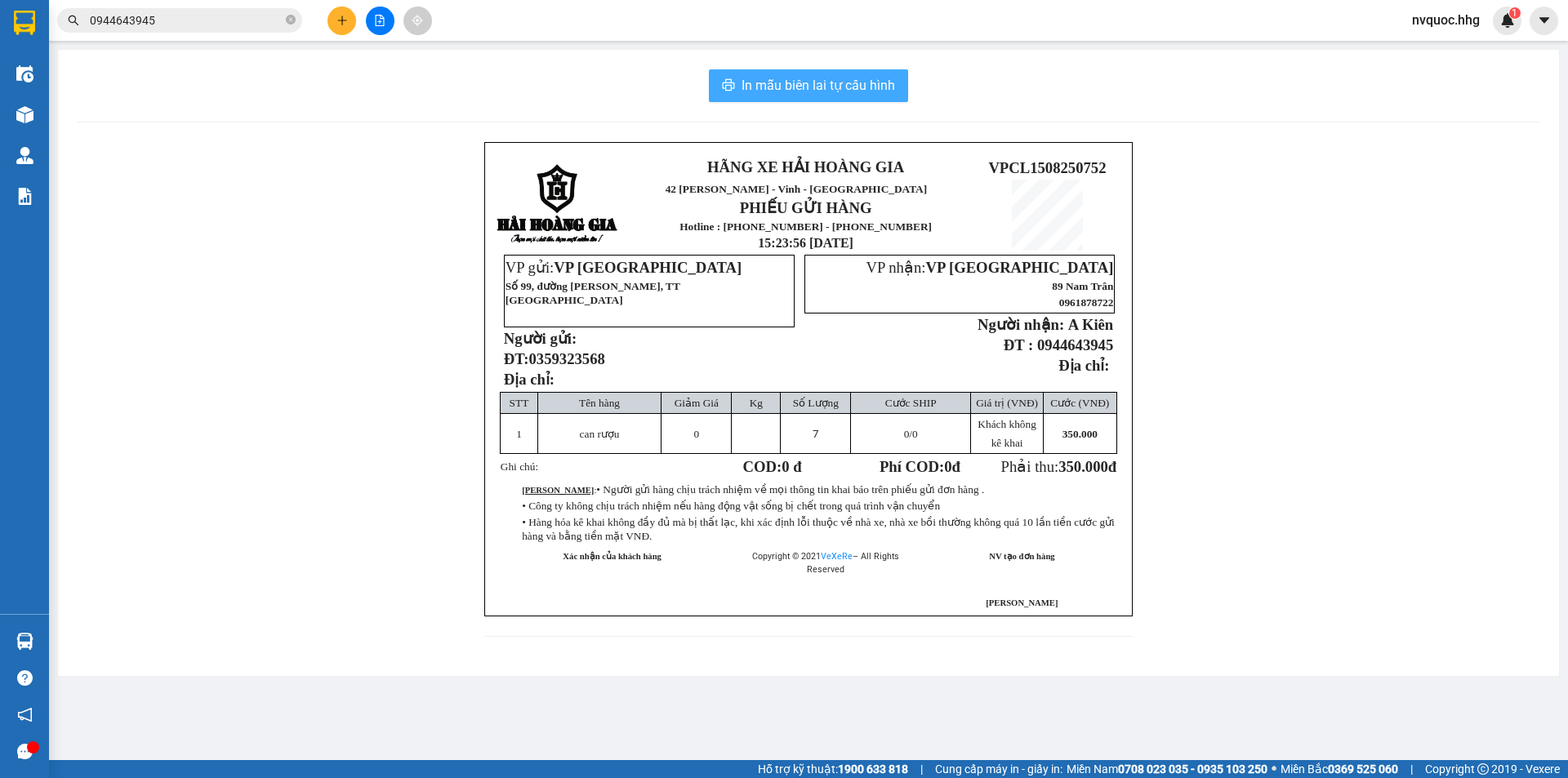
click at [851, 89] on span "In mẫu biên lai tự cấu hình" at bounding box center [818, 84] width 153 height 20
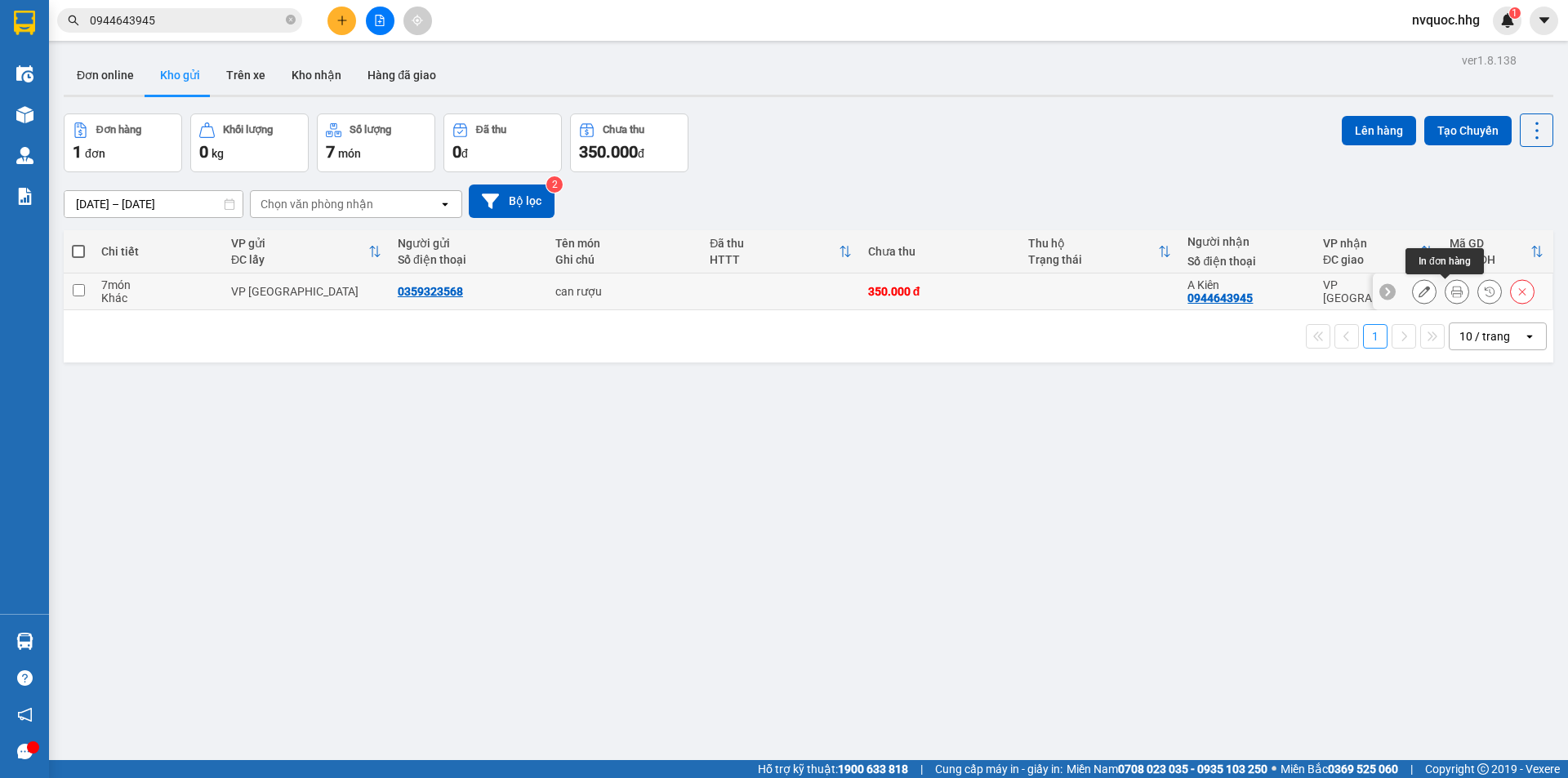
click at [1445, 283] on button at bounding box center [1457, 292] width 23 height 29
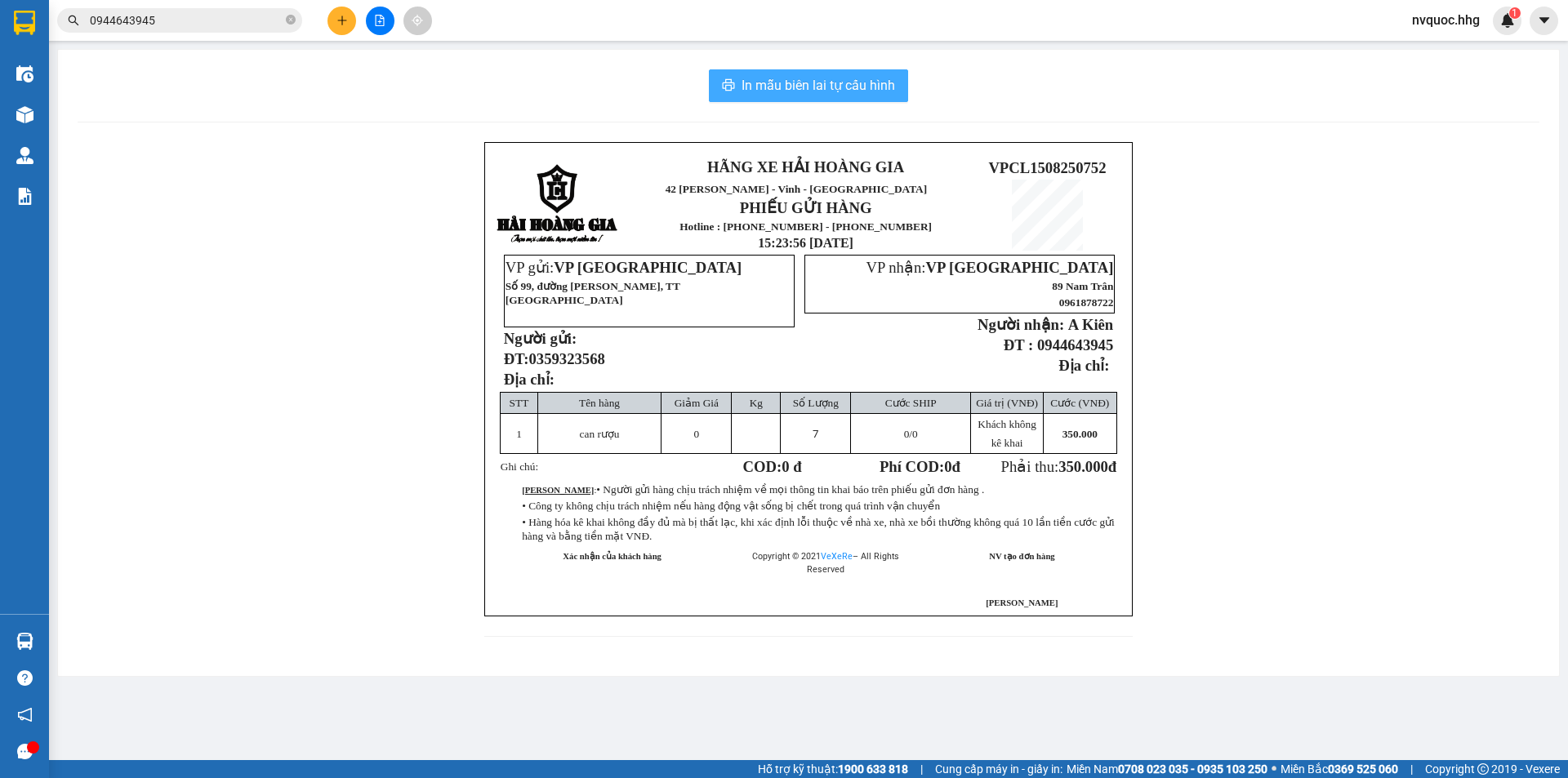
click at [851, 73] on button "In mẫu biên lai tự cấu hình" at bounding box center [808, 86] width 199 height 33
click at [858, 85] on span "In mẫu biên lai tự cấu hình" at bounding box center [818, 84] width 153 height 20
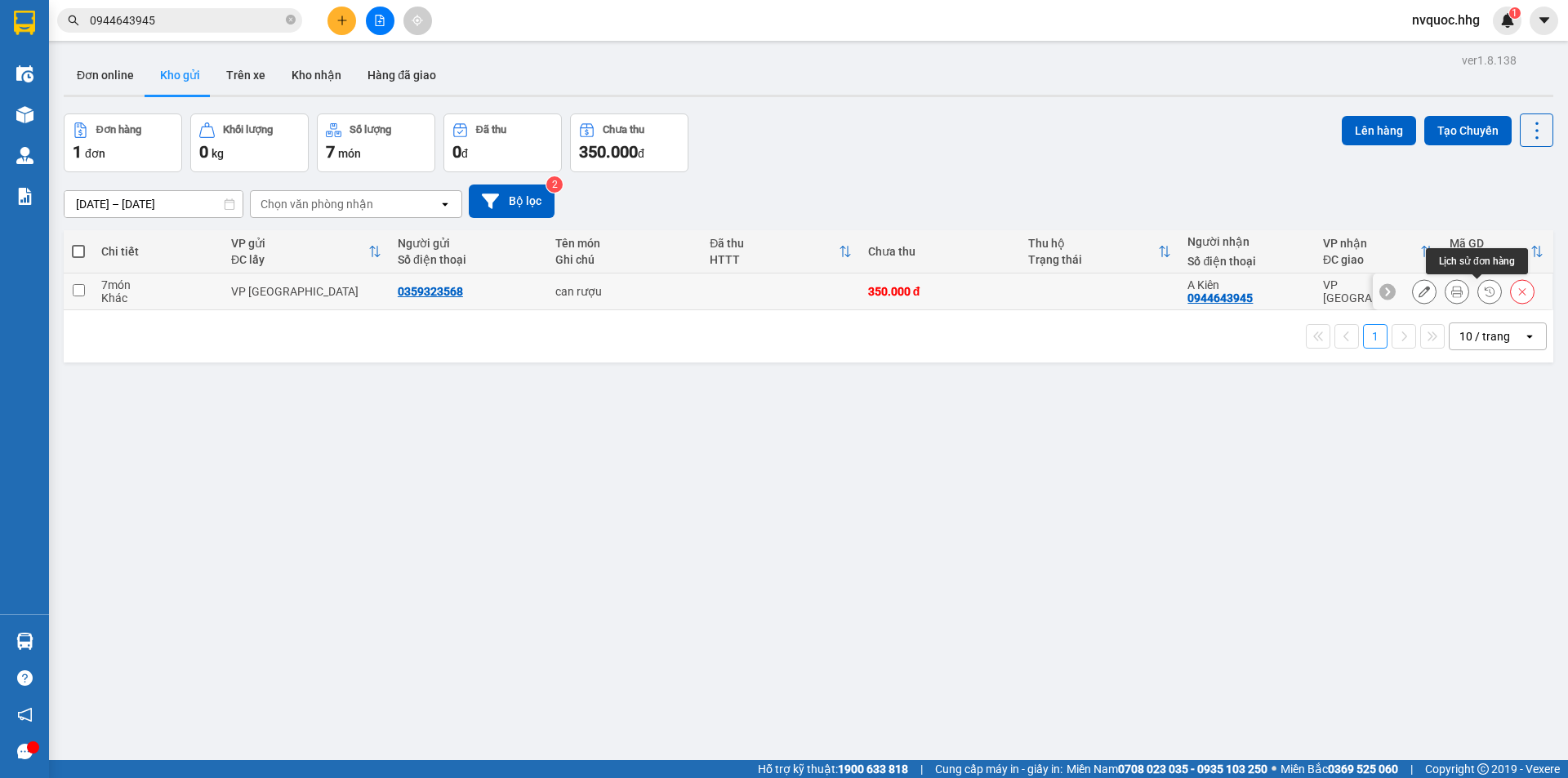
click at [1450, 295] on button at bounding box center [1457, 292] width 23 height 29
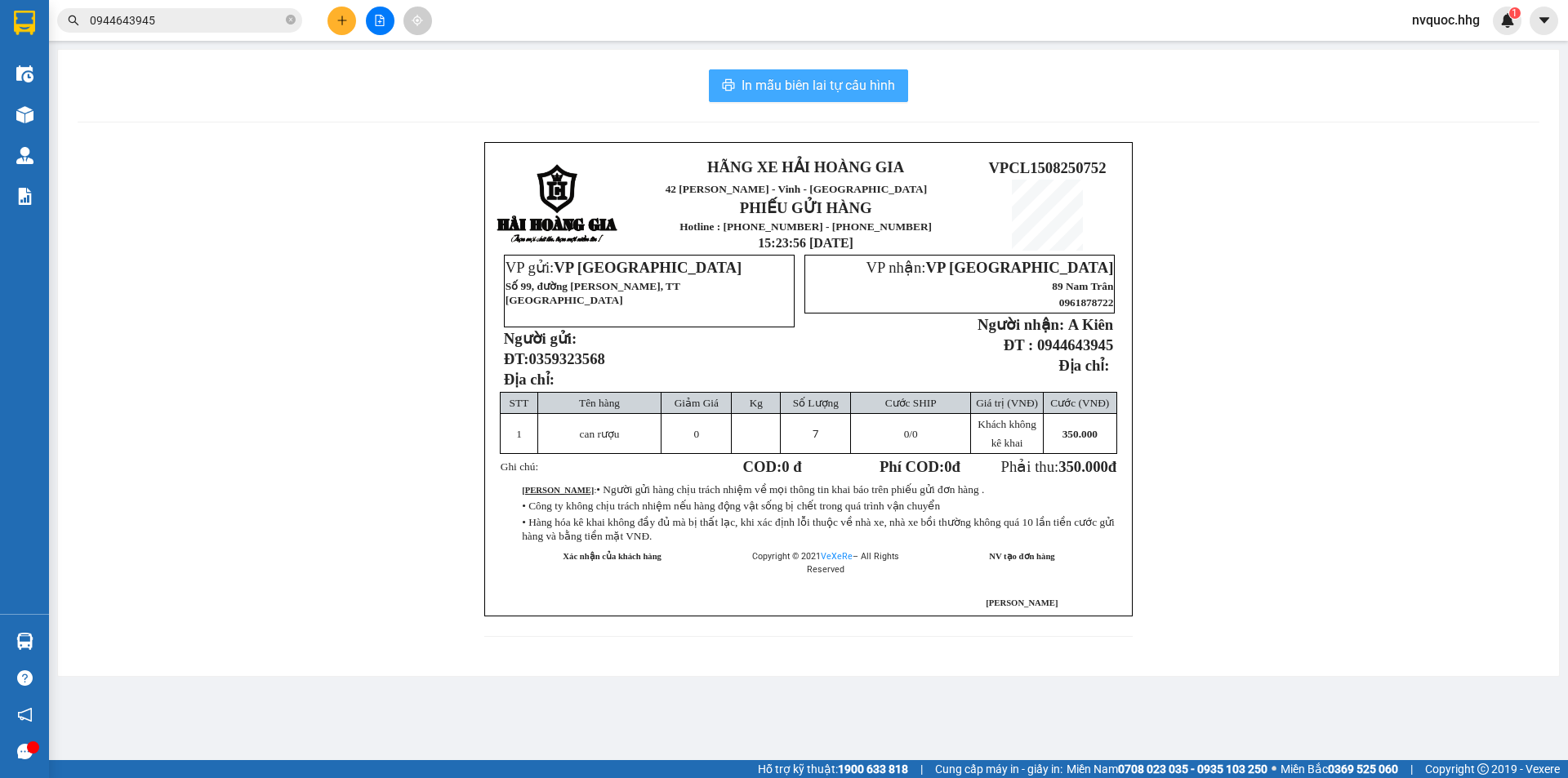
click at [805, 86] on span "In mẫu biên lai tự cấu hình" at bounding box center [818, 84] width 153 height 20
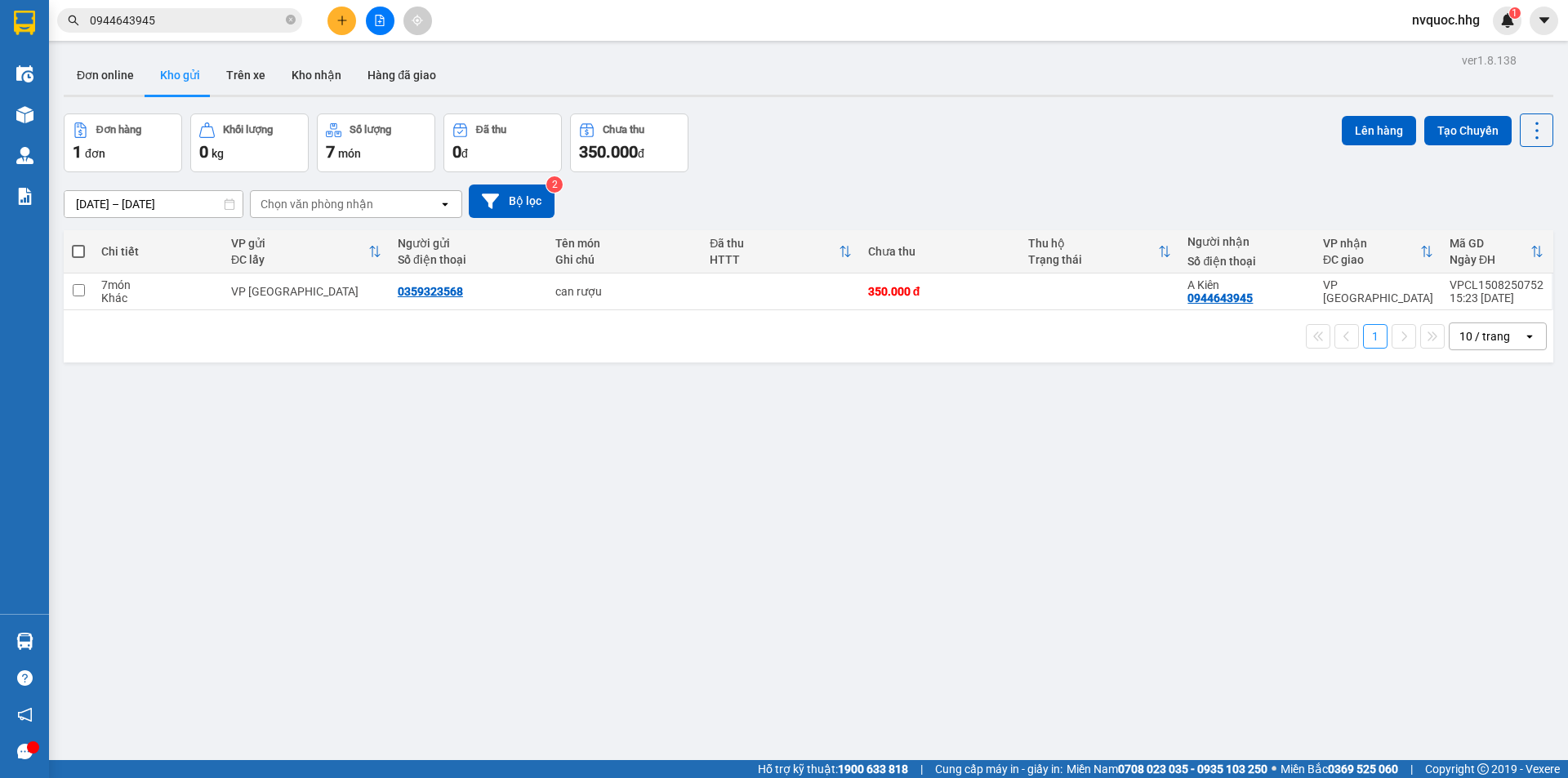
click at [827, 501] on div "ver 1.8.138 Đơn online Kho gửi Trên xe Kho nhận Hàng đã giao Đơn hàng 1 đơn Khố…" at bounding box center [808, 438] width 1502 height 778
click at [1450, 291] on icon at bounding box center [1456, 291] width 11 height 11
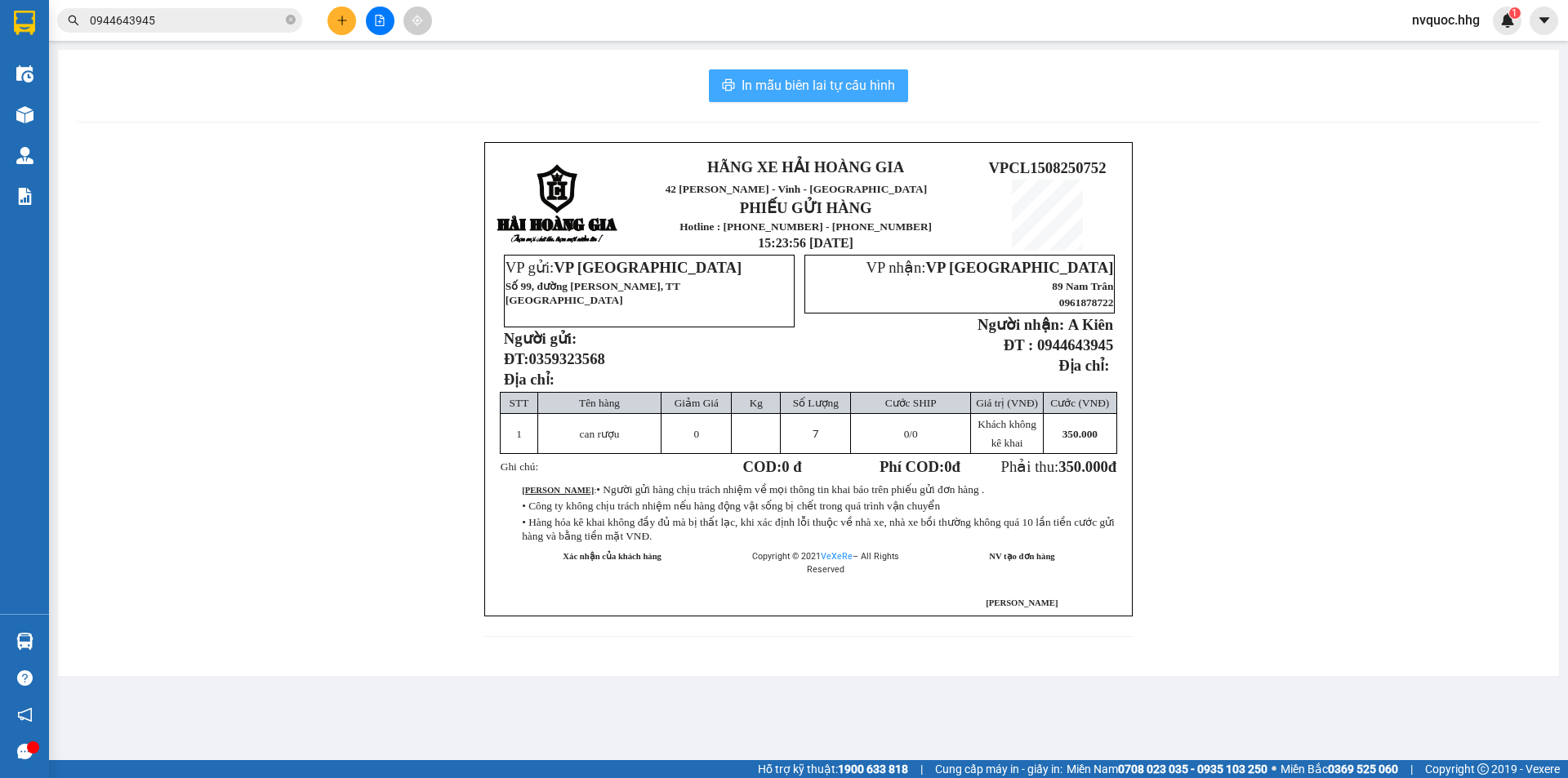
click at [815, 98] on button "In mẫu biên lai tự cấu hình" at bounding box center [808, 86] width 199 height 33
click at [818, 96] on span "In mẫu biên lai tự cấu hình" at bounding box center [818, 84] width 153 height 20
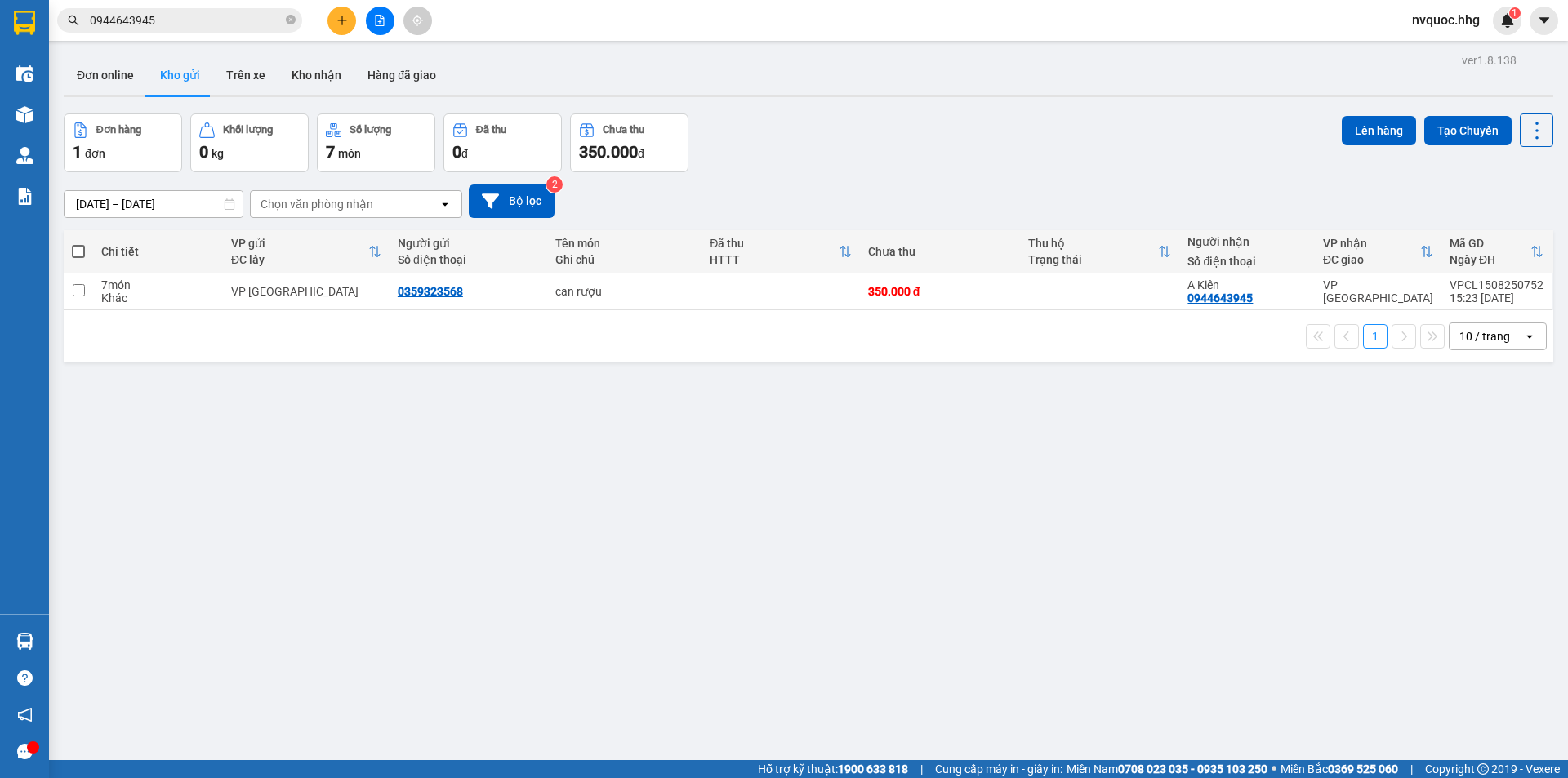
drag, startPoint x: 551, startPoint y: 637, endPoint x: 555, endPoint y: 630, distance: 8.1
click at [553, 634] on div "ver 1.8.138 Đơn online Kho gửi Trên xe Kho nhận Hàng đã giao Đơn hàng 1 đơn Khố…" at bounding box center [808, 438] width 1502 height 778
click at [1450, 293] on icon at bounding box center [1456, 291] width 11 height 11
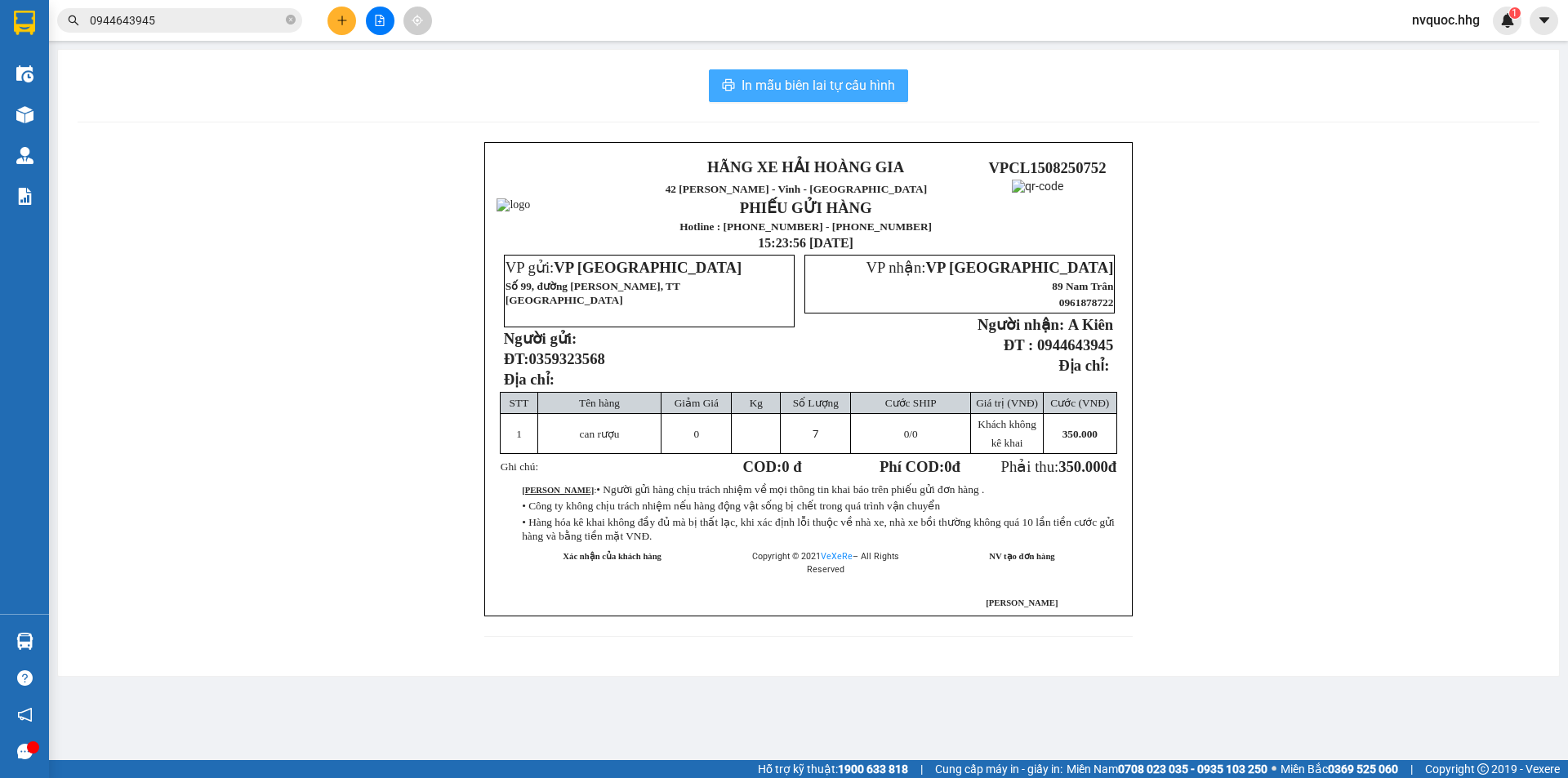
click at [794, 82] on span "In mẫu biên lai tự cấu hình" at bounding box center [818, 84] width 153 height 20
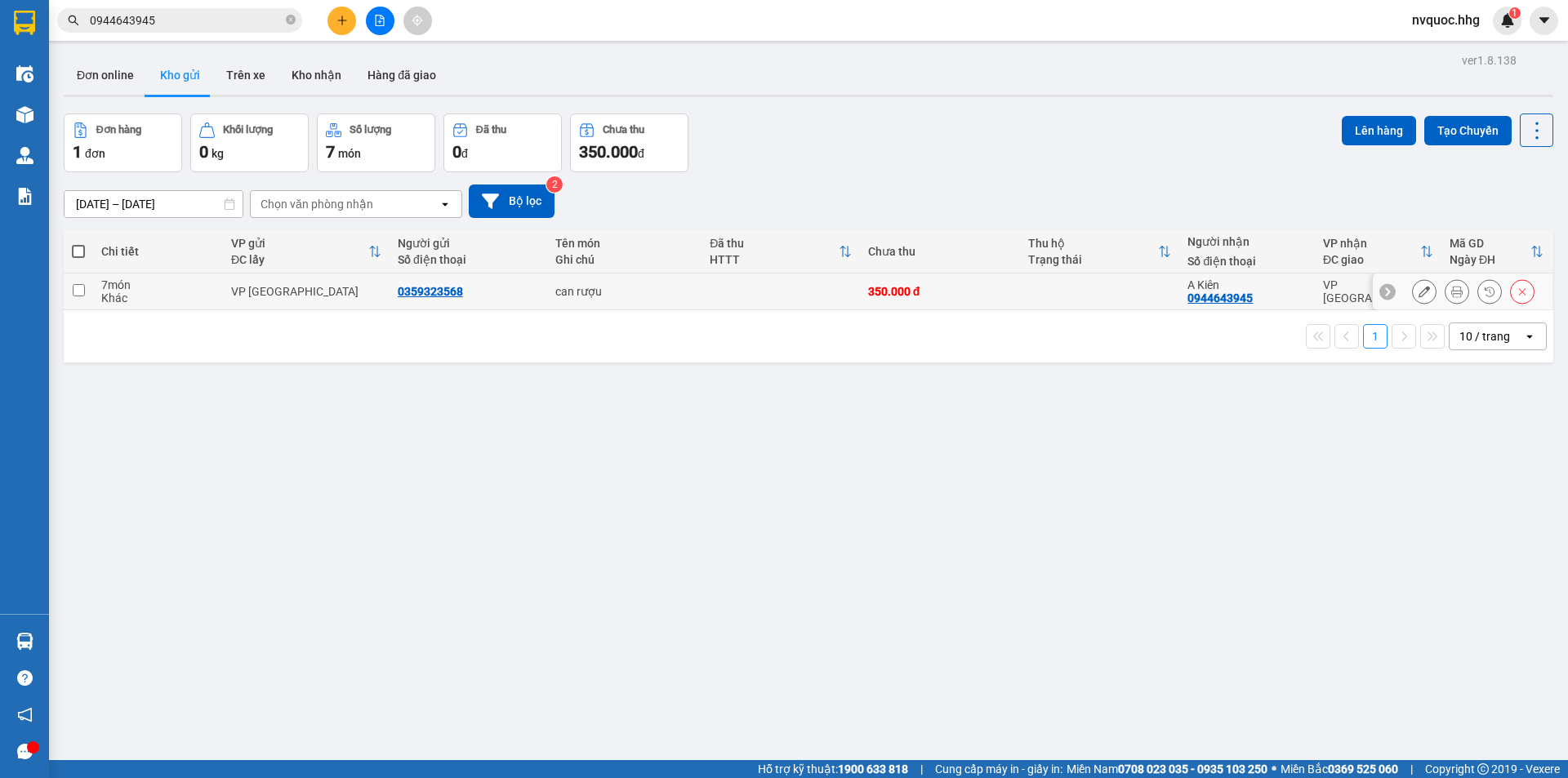
click at [1450, 294] on icon at bounding box center [1456, 291] width 11 height 11
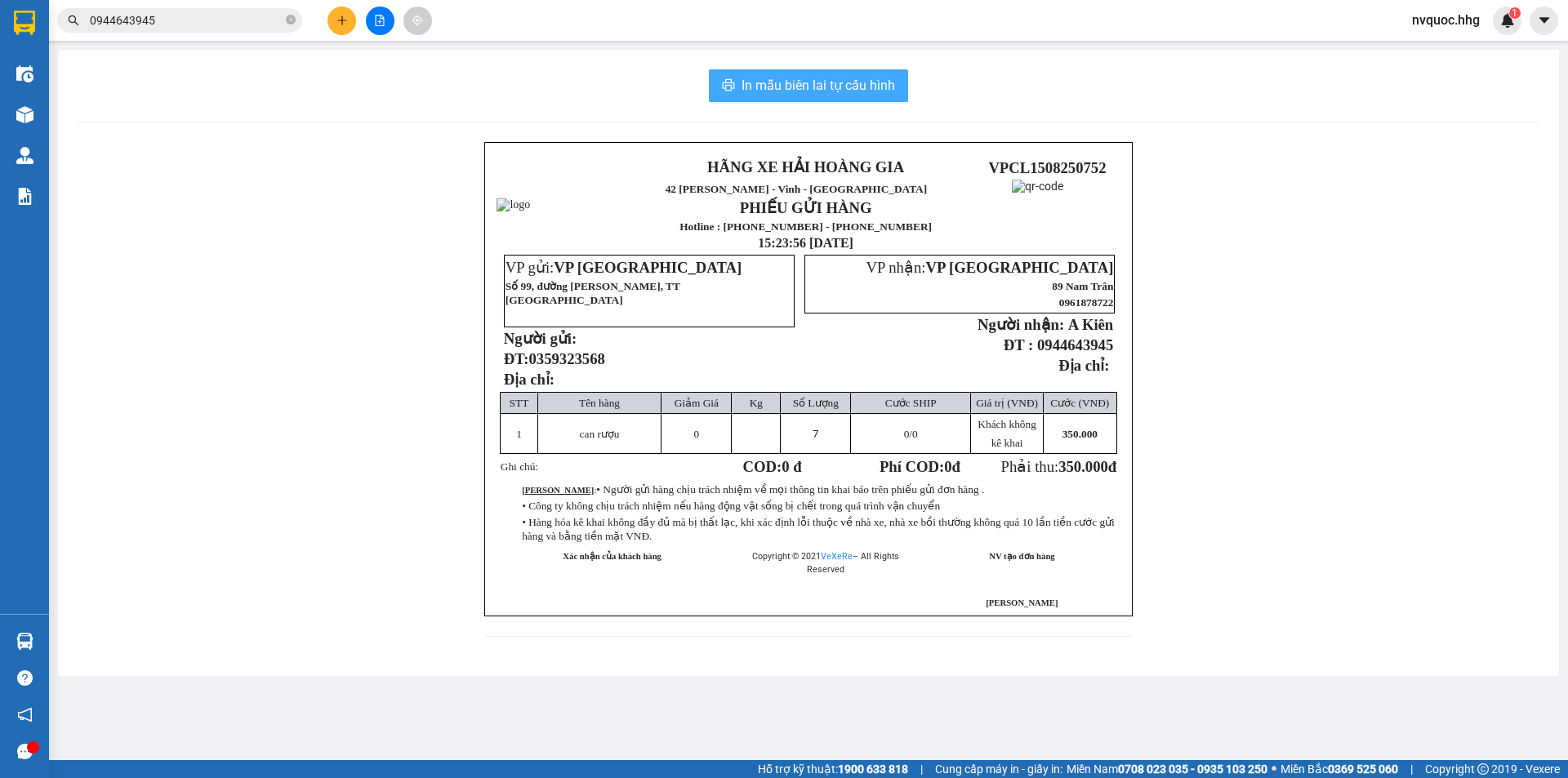
click at [858, 87] on span "In mẫu biên lai tự cấu hình" at bounding box center [818, 84] width 153 height 20
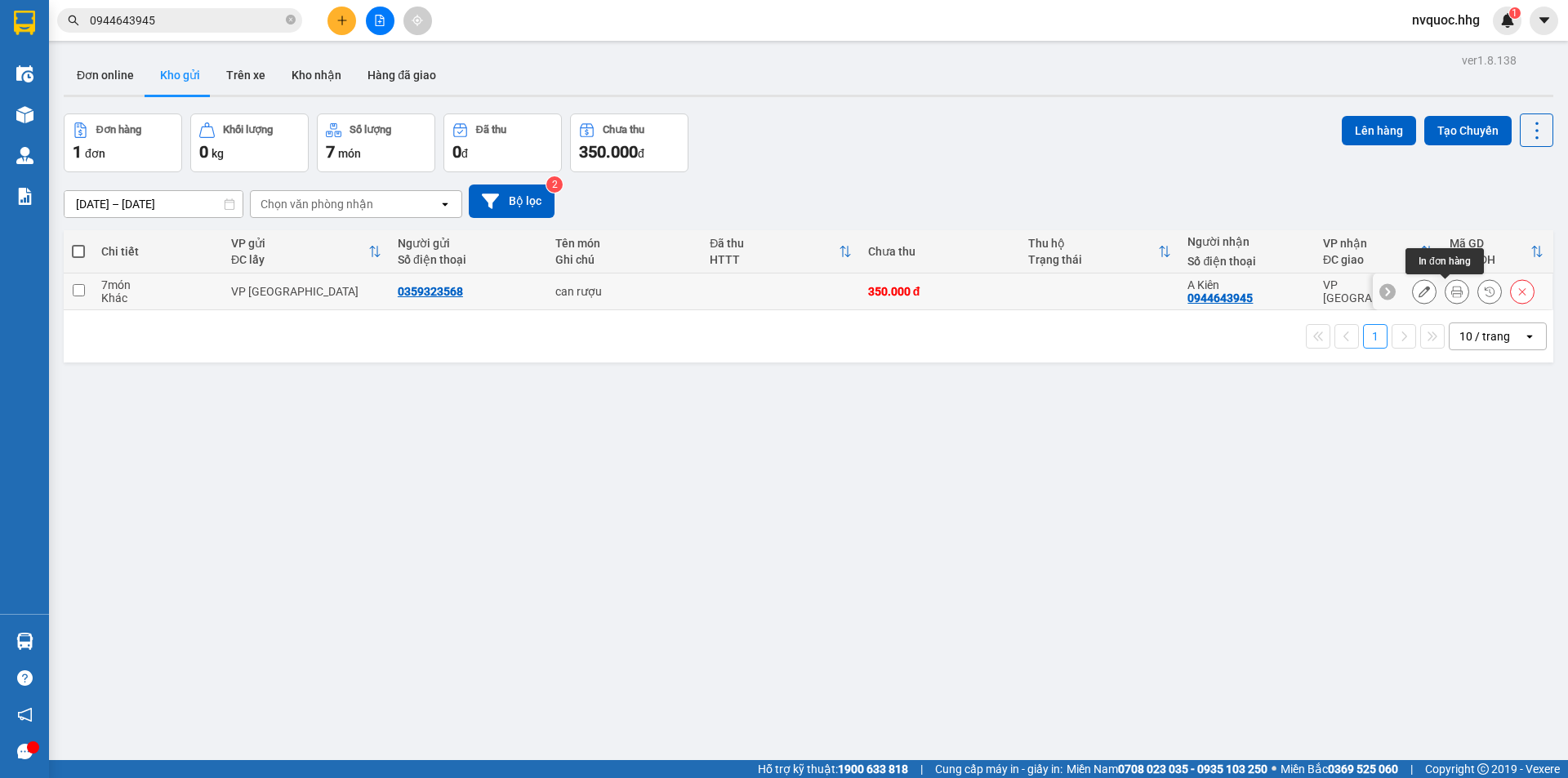
click at [1450, 295] on icon at bounding box center [1456, 291] width 11 height 11
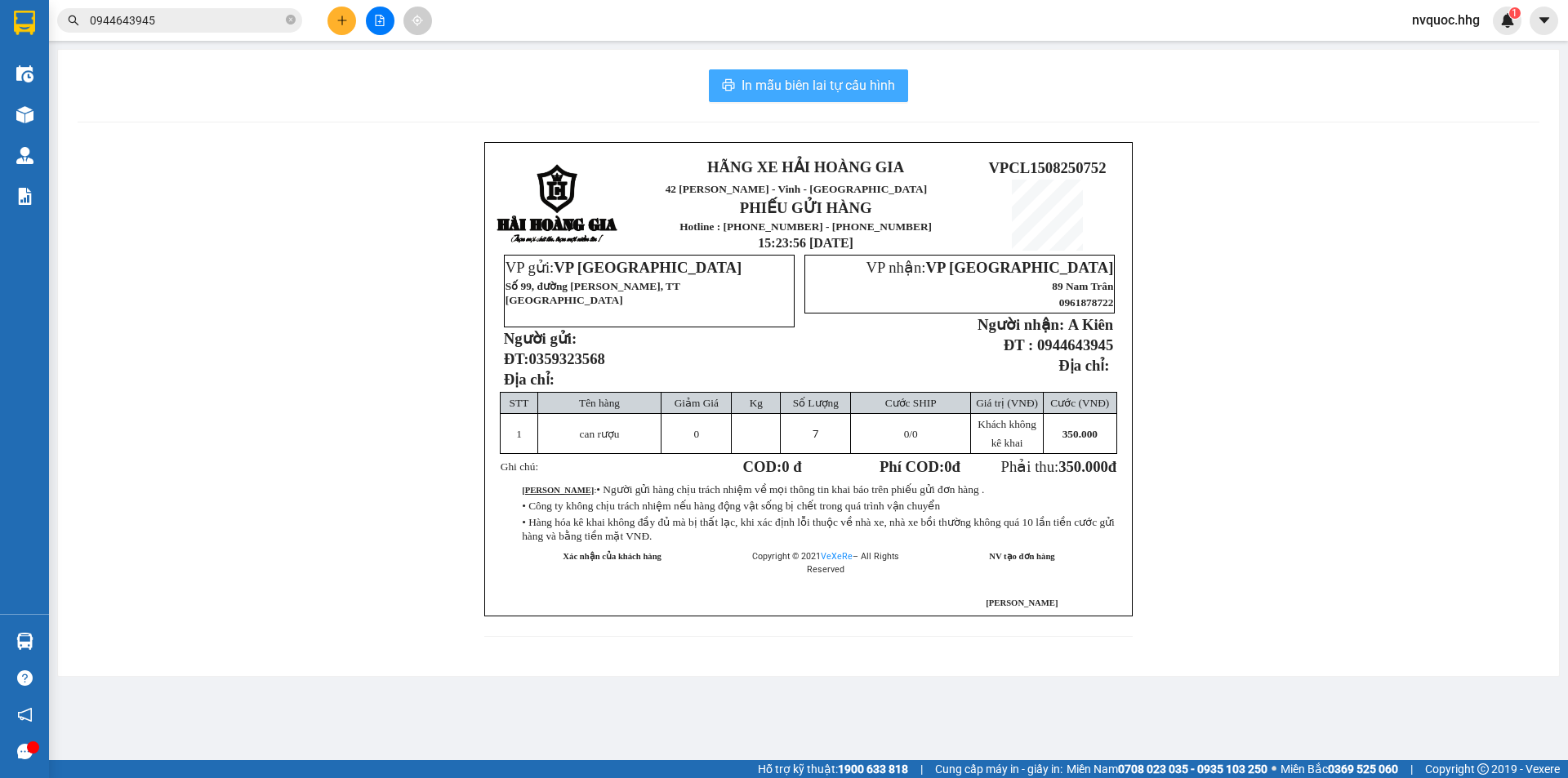
click at [873, 91] on span "In mẫu biên lai tự cấu hình" at bounding box center [818, 84] width 153 height 20
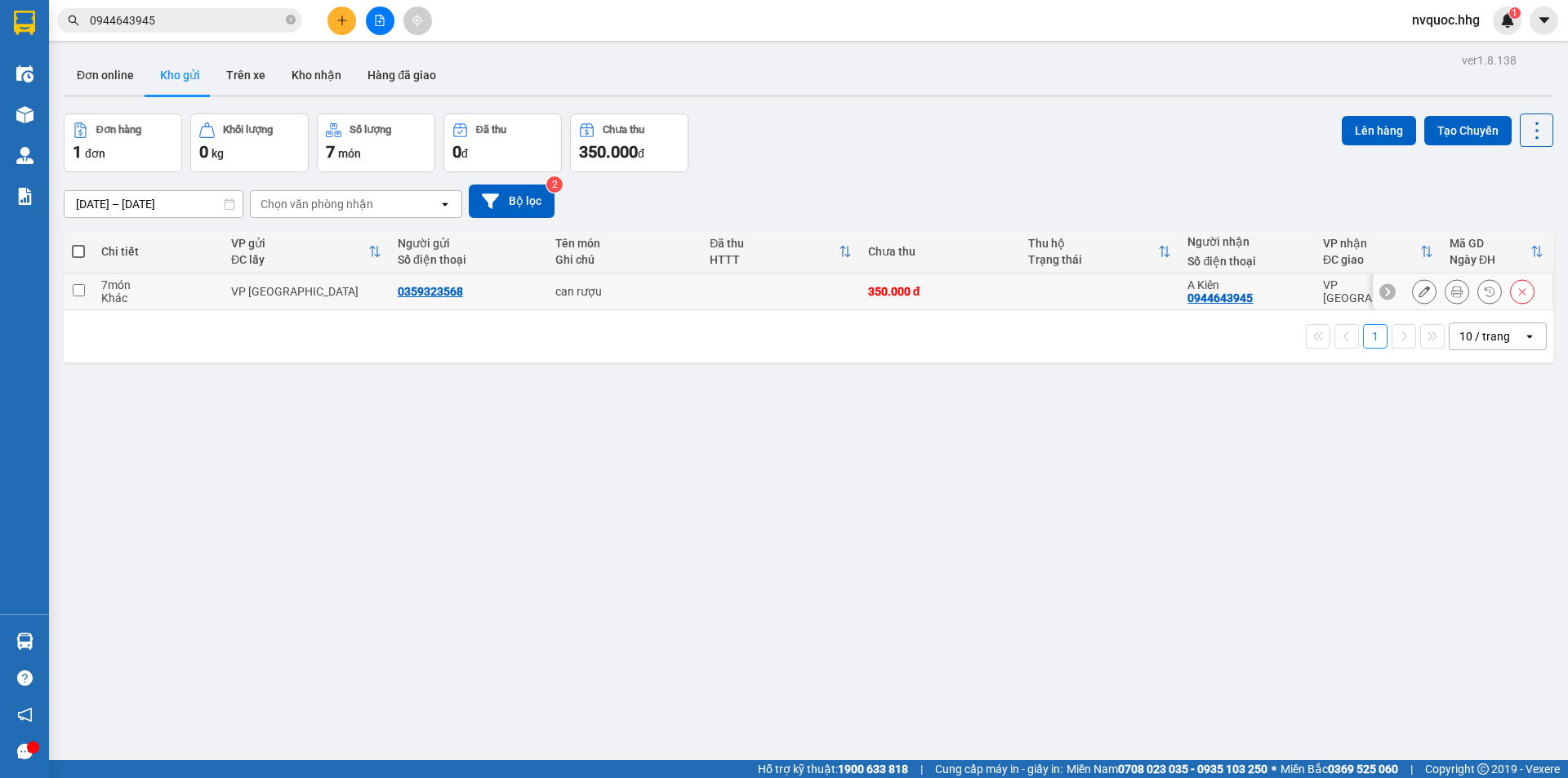
click at [1450, 292] on icon at bounding box center [1456, 291] width 11 height 11
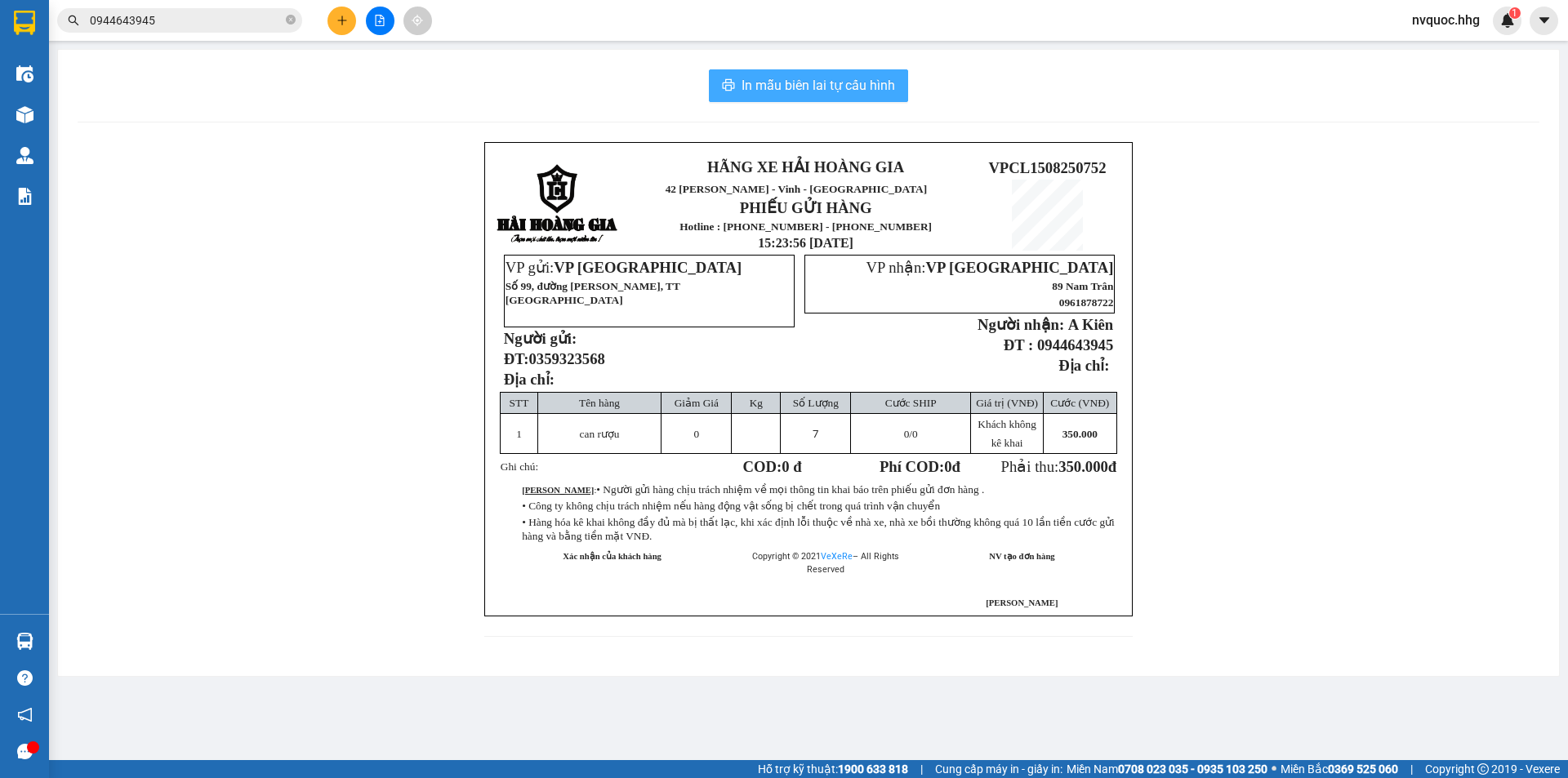
click at [863, 76] on span "In mẫu biên lai tự cấu hình" at bounding box center [818, 84] width 153 height 20
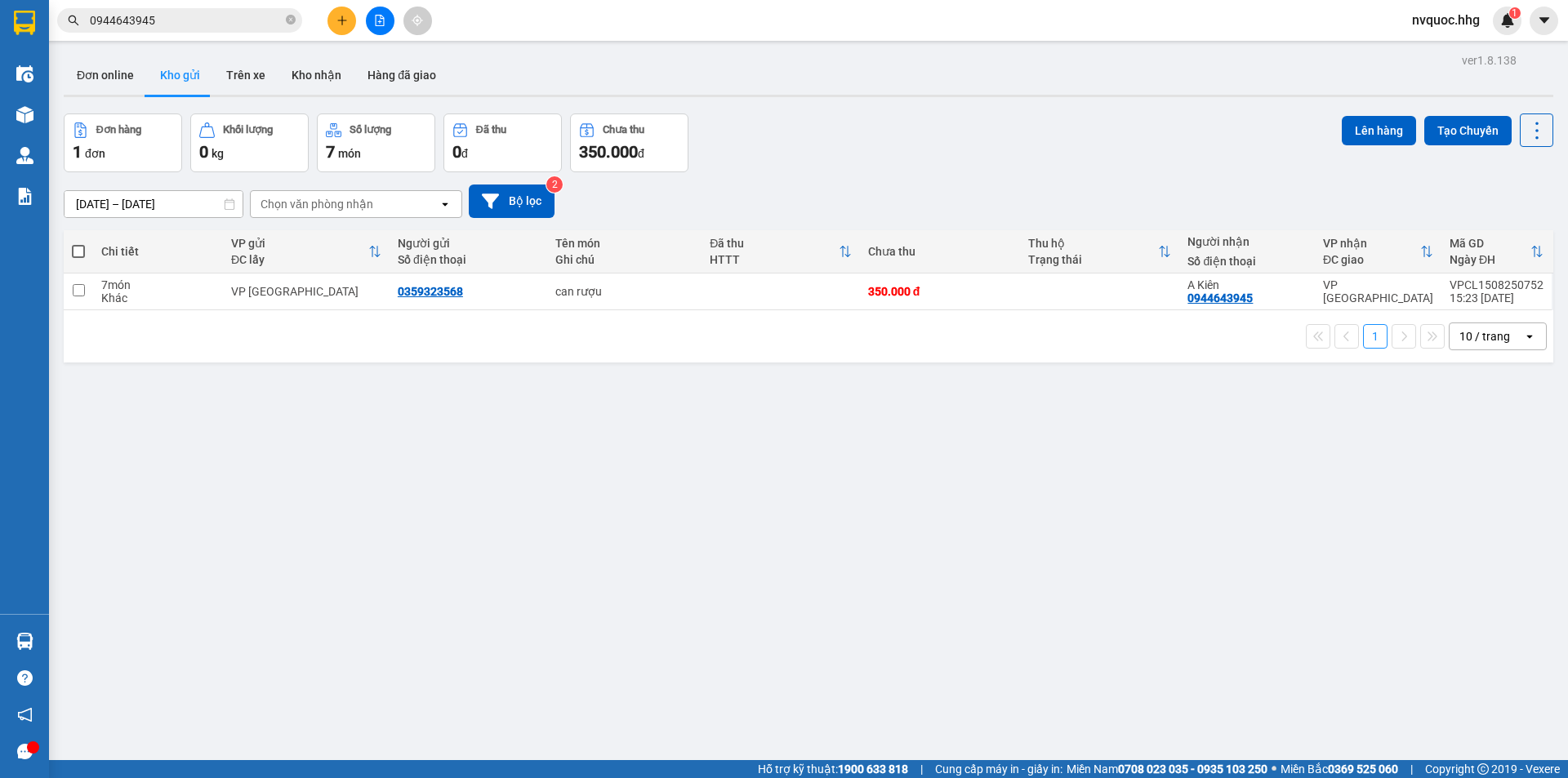
click at [872, 339] on div "1 10 / trang open" at bounding box center [808, 336] width 1476 height 28
click at [884, 291] on div "350.000 đ" at bounding box center [939, 291] width 144 height 13
checkbox input "true"
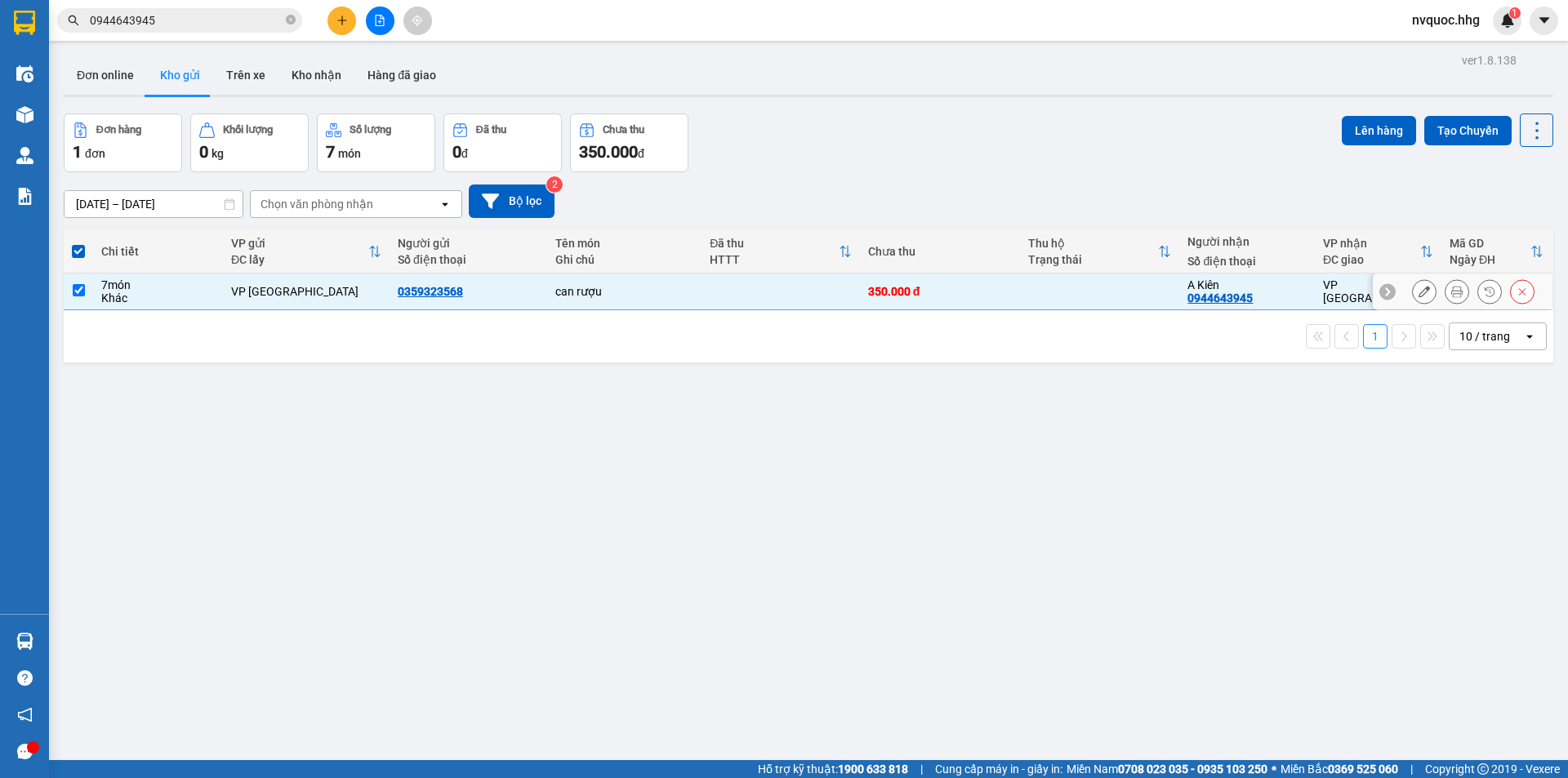
click at [1445, 291] on button at bounding box center [1457, 292] width 23 height 29
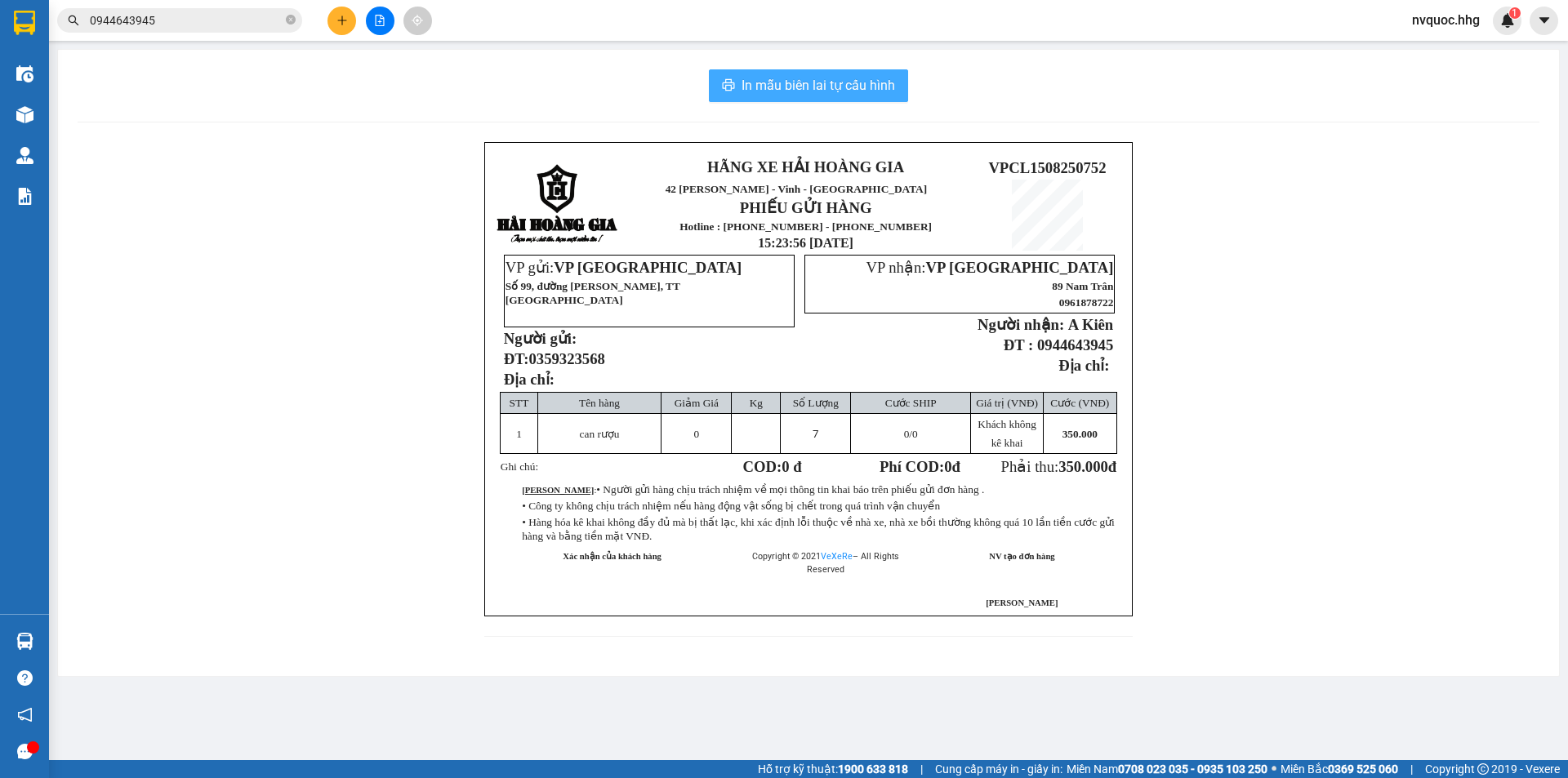
click at [776, 77] on span "In mẫu biên lai tự cấu hình" at bounding box center [818, 84] width 153 height 20
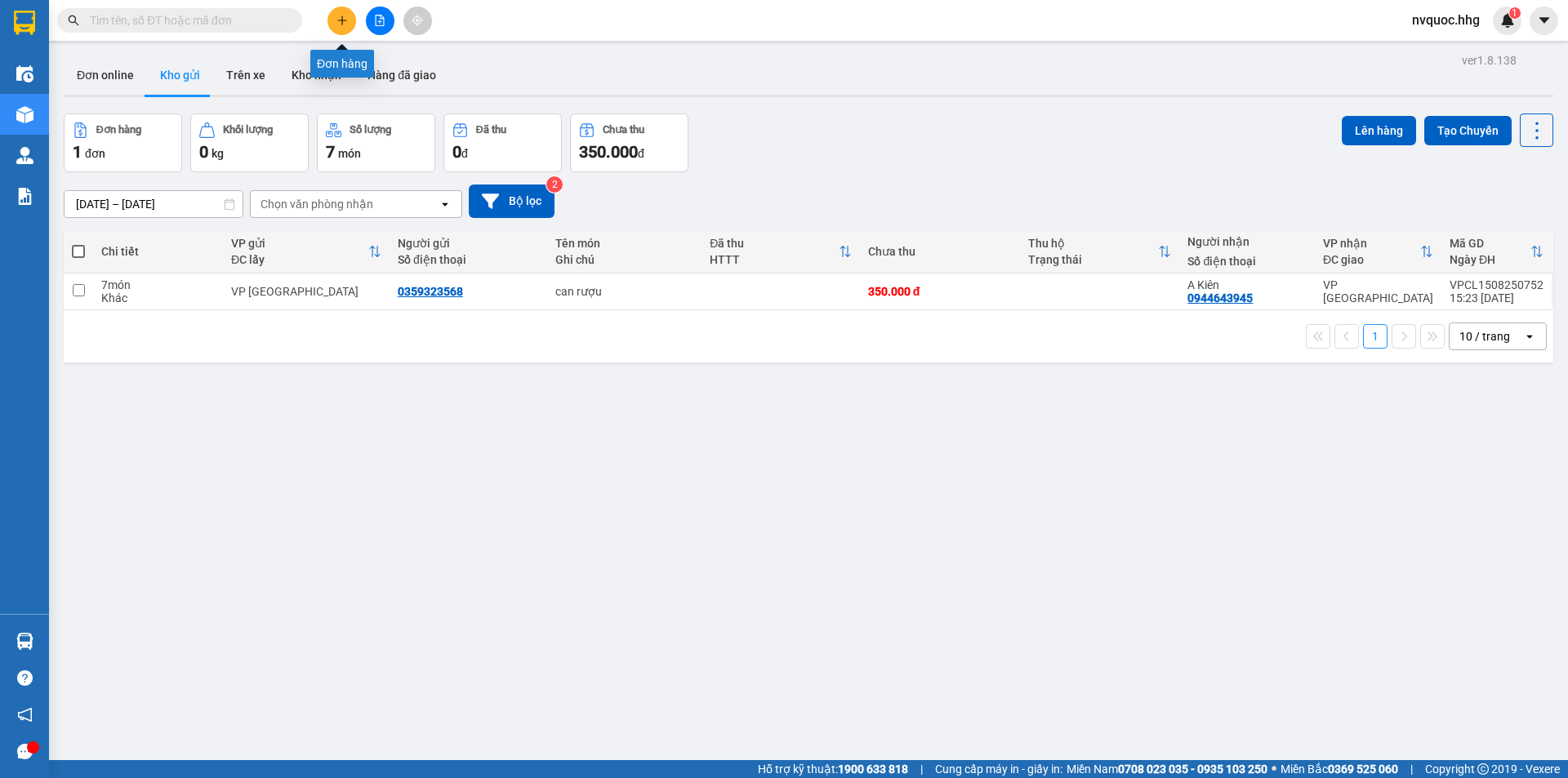
click at [334, 25] on button at bounding box center [341, 21] width 29 height 29
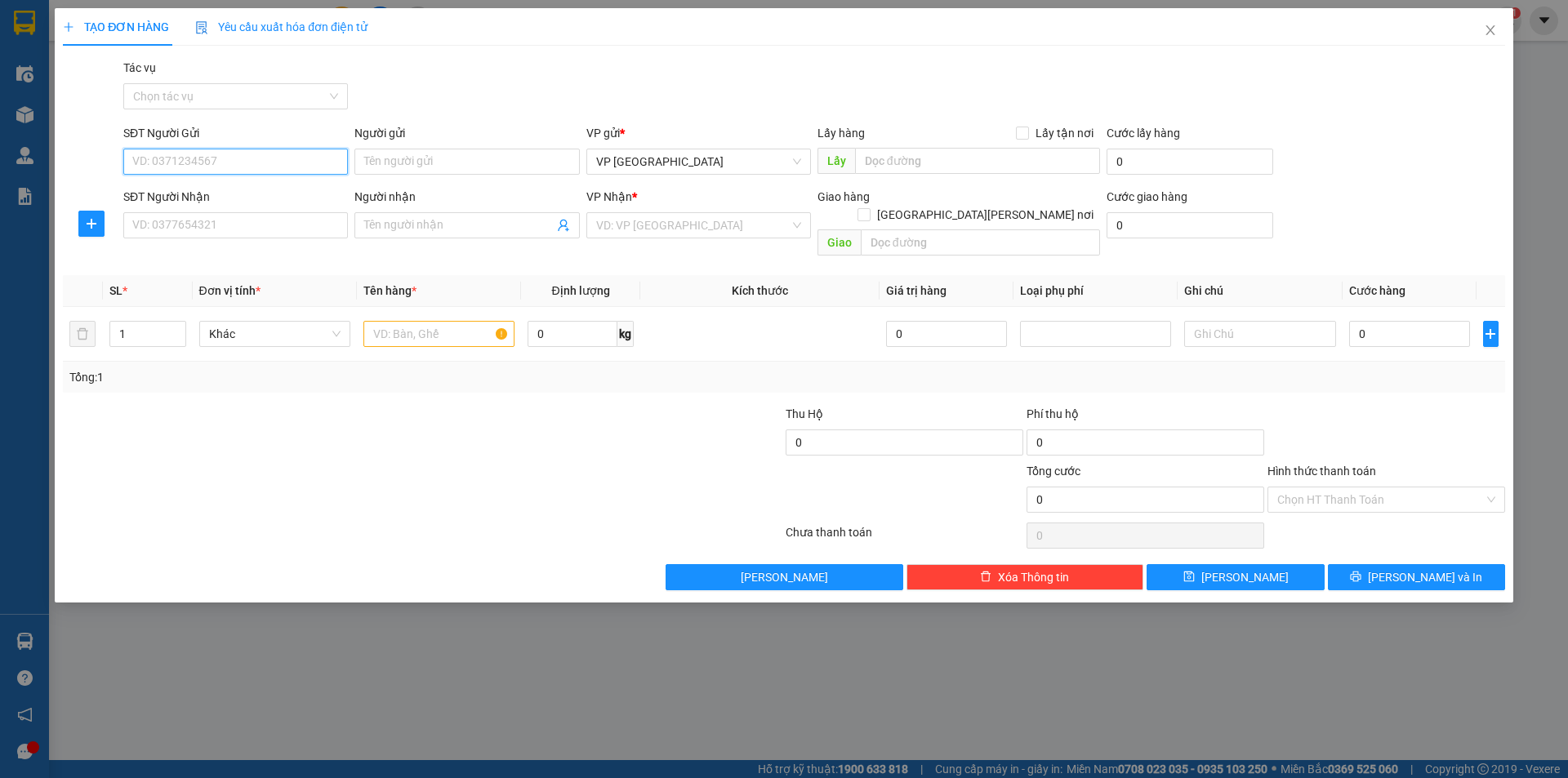
click at [240, 171] on input "SĐT Người Gửi" at bounding box center [236, 162] width 225 height 26
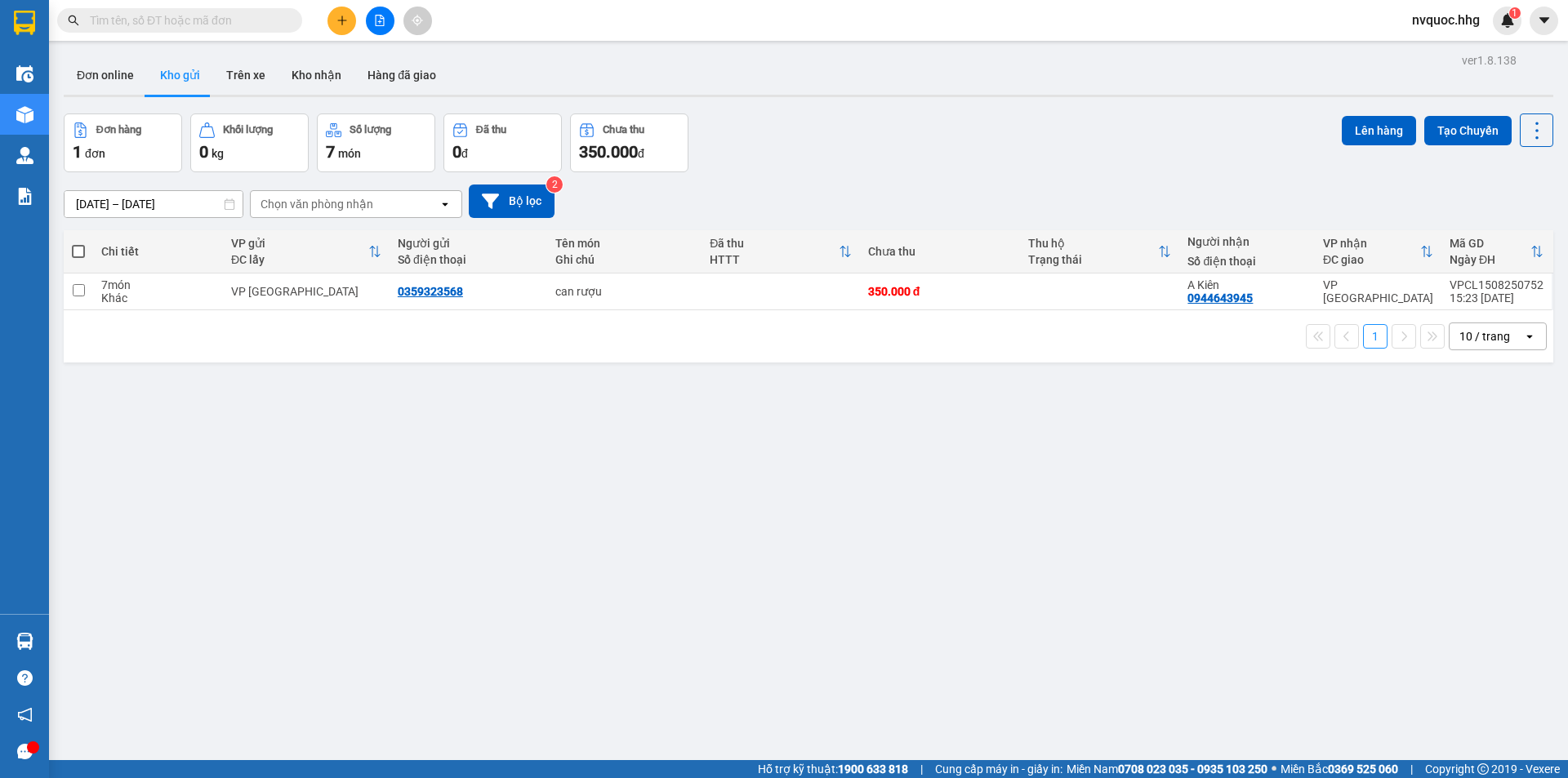
click at [216, 31] on span at bounding box center [179, 20] width 245 height 24
click at [228, 23] on input "text" at bounding box center [185, 20] width 192 height 18
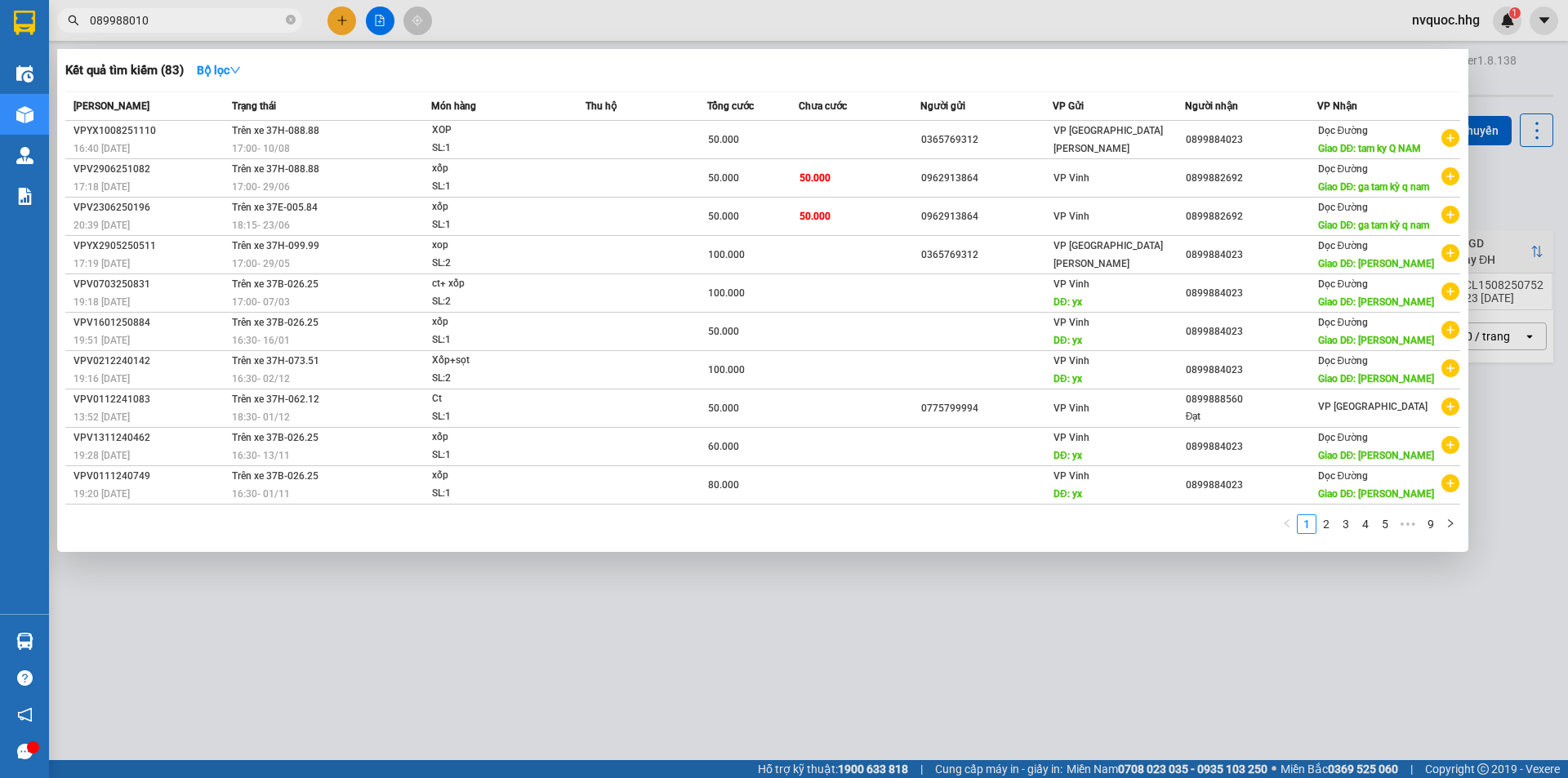
type input "0899880102"
